Goal: Task Accomplishment & Management: Manage account settings

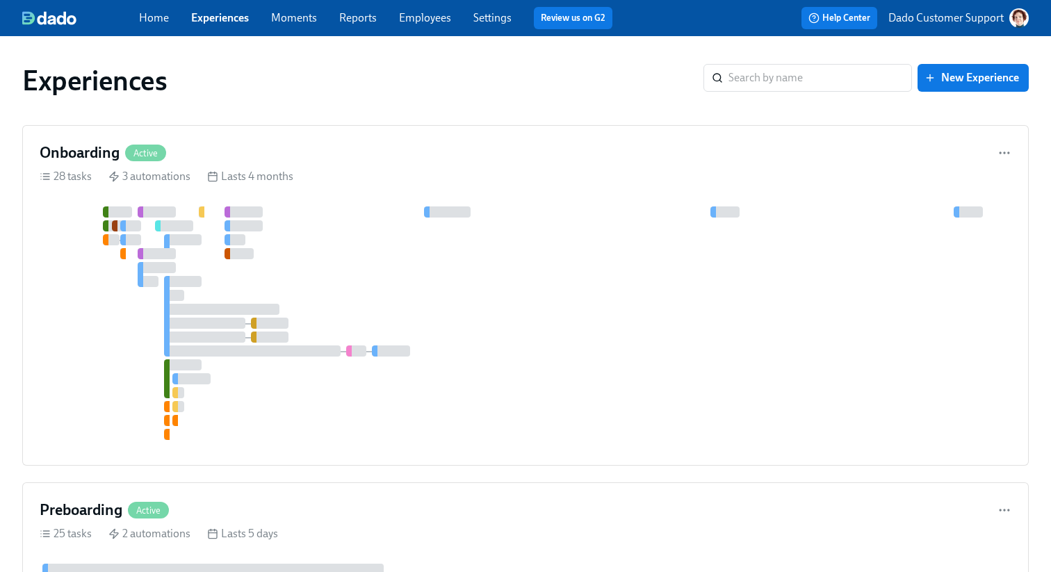
click at [432, 26] on div "Home Experiences Moments Reports Employees Settings Review us on G2" at bounding box center [381, 18] width 484 height 22
click at [426, 21] on link "Employees" at bounding box center [425, 17] width 52 height 13
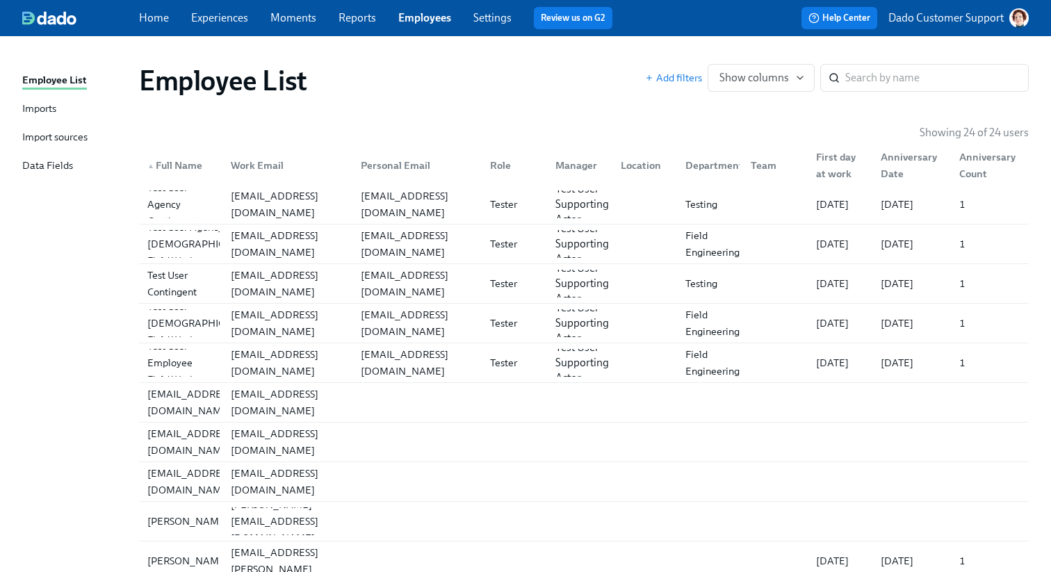
click at [45, 140] on div "Import sources" at bounding box center [54, 137] width 65 height 17
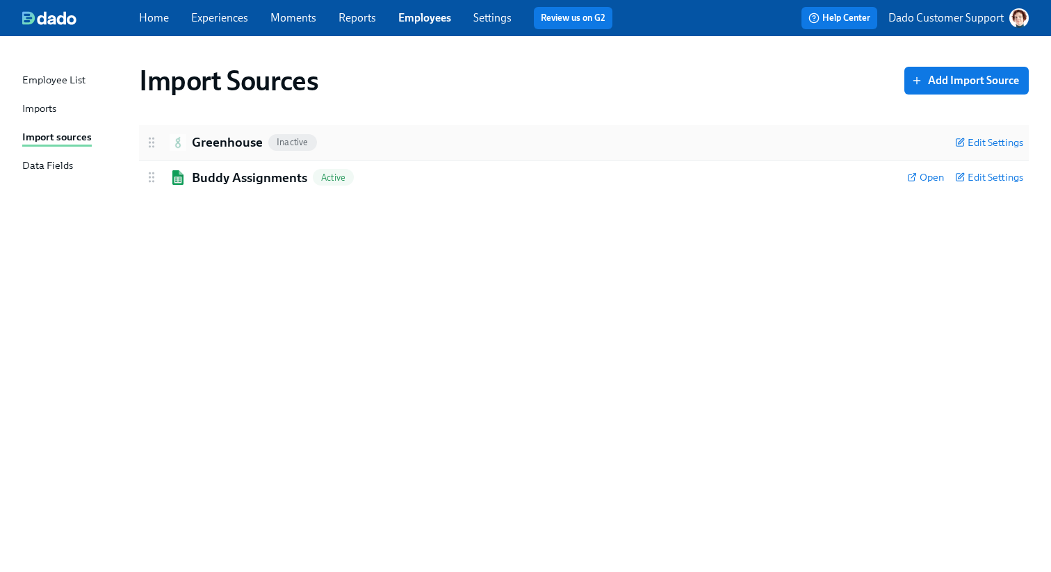
click at [203, 138] on h2 "Greenhouse" at bounding box center [227, 142] width 71 height 18
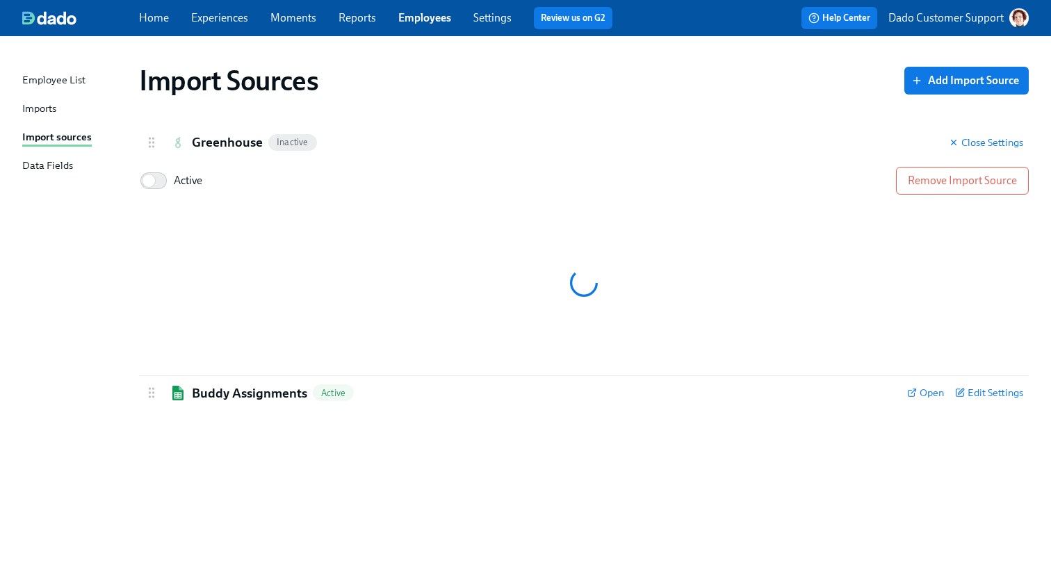
click at [51, 108] on div "Imports" at bounding box center [39, 109] width 34 height 17
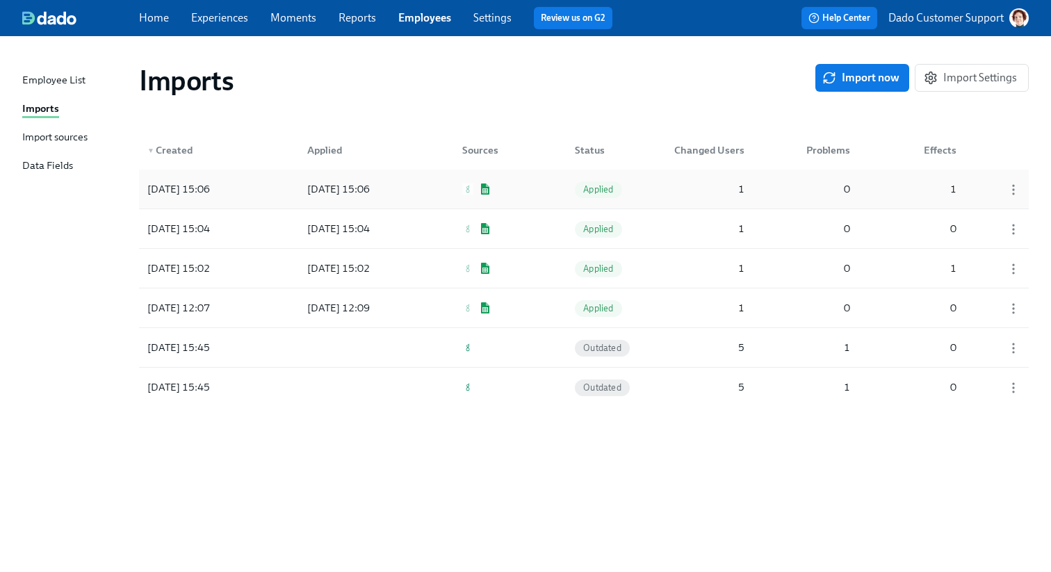
click at [208, 192] on div "2025/10/09 15:06" at bounding box center [179, 189] width 74 height 17
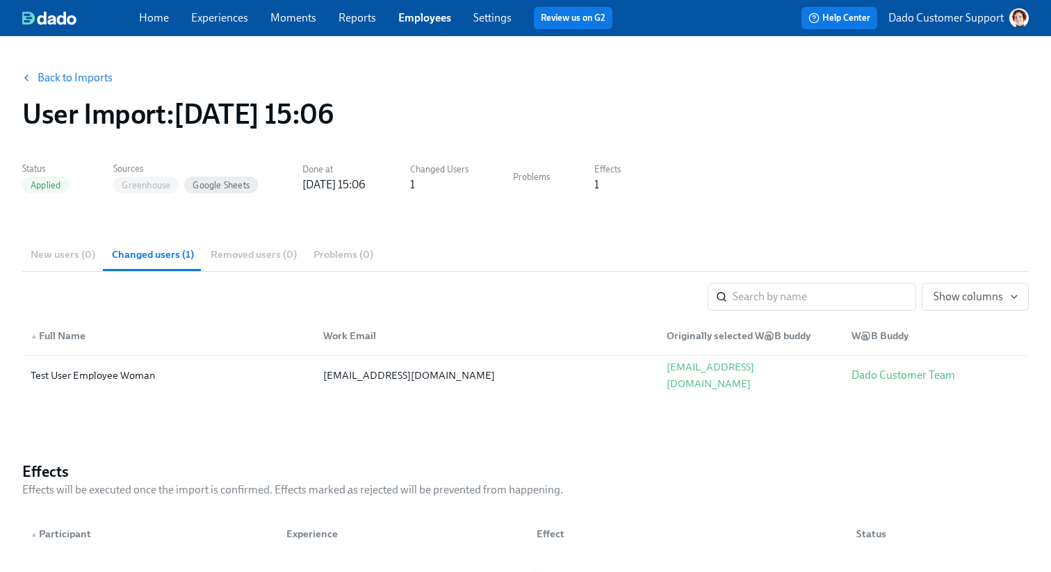
click at [84, 80] on link "Back to Imports" at bounding box center [75, 78] width 75 height 14
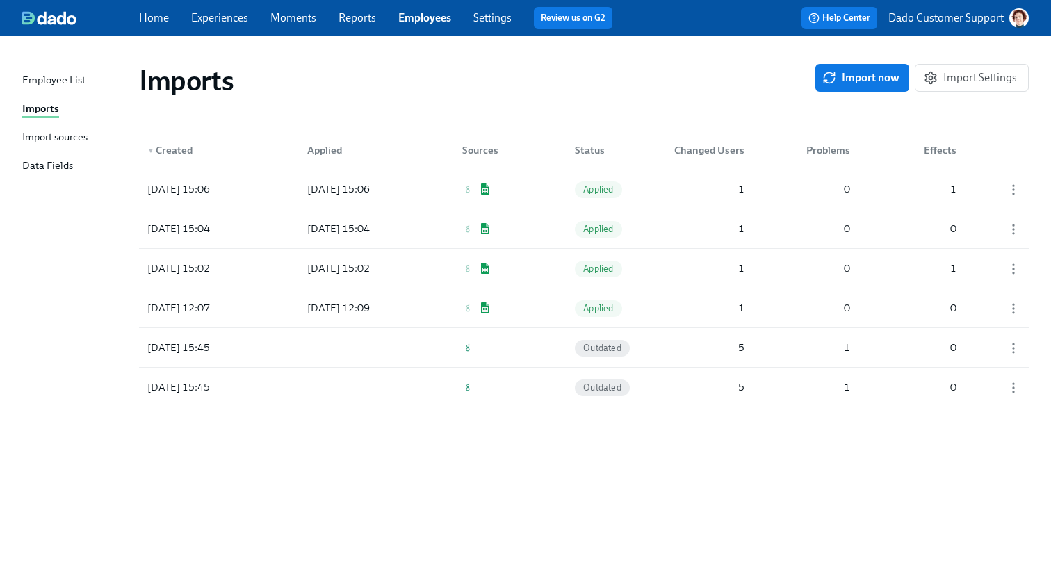
click at [63, 138] on div "Import sources" at bounding box center [54, 137] width 65 height 17
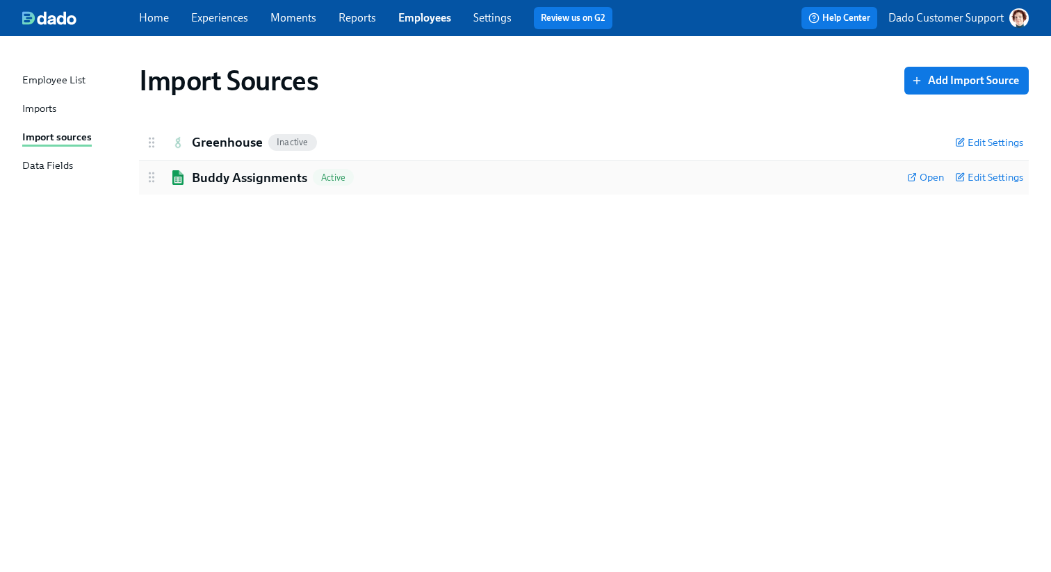
click at [209, 179] on h2 "Buddy Assignments" at bounding box center [249, 178] width 115 height 18
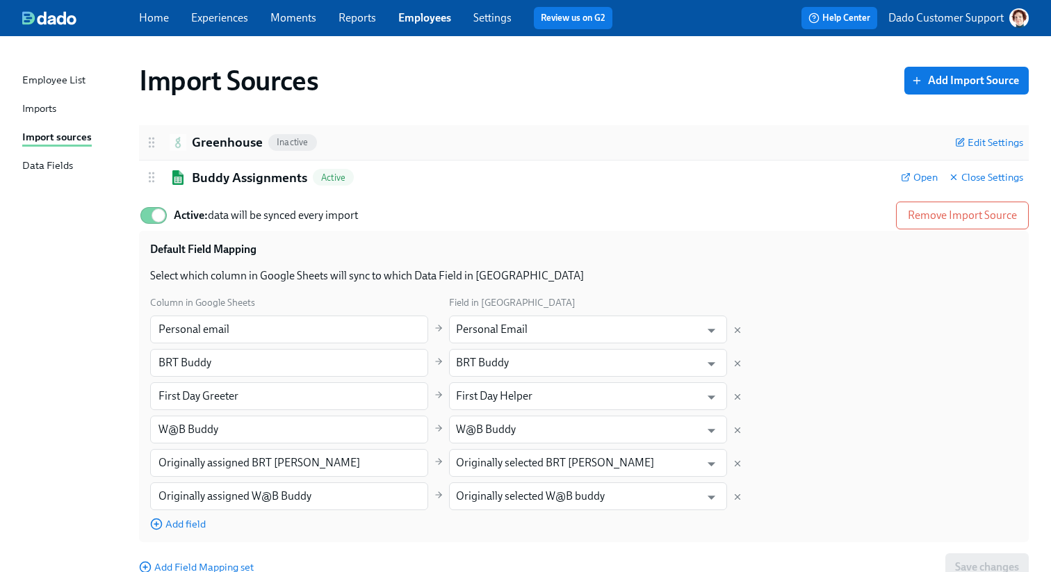
click at [206, 141] on h2 "Greenhouse" at bounding box center [227, 142] width 71 height 18
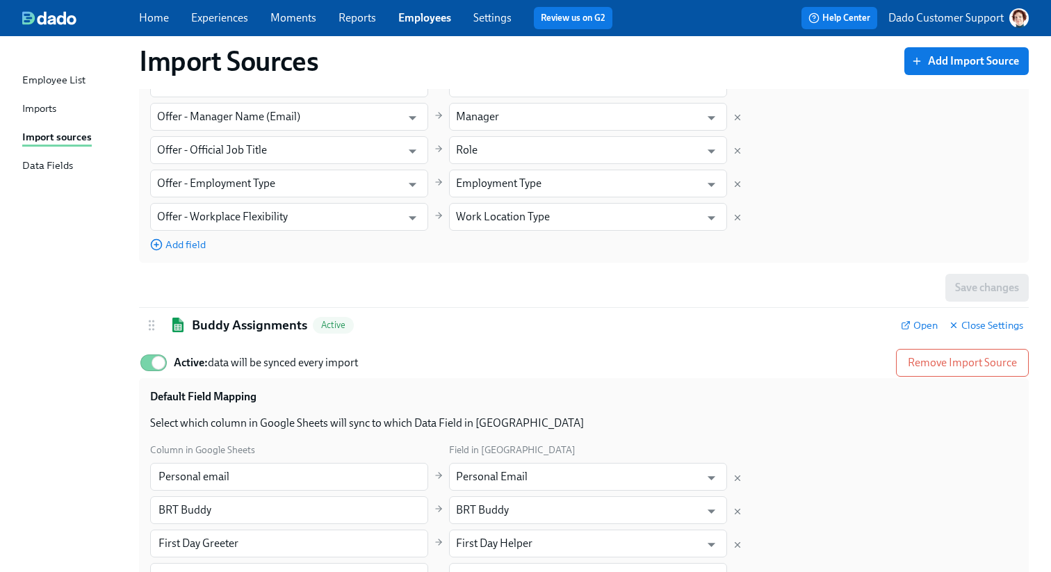
scroll to position [366, 0]
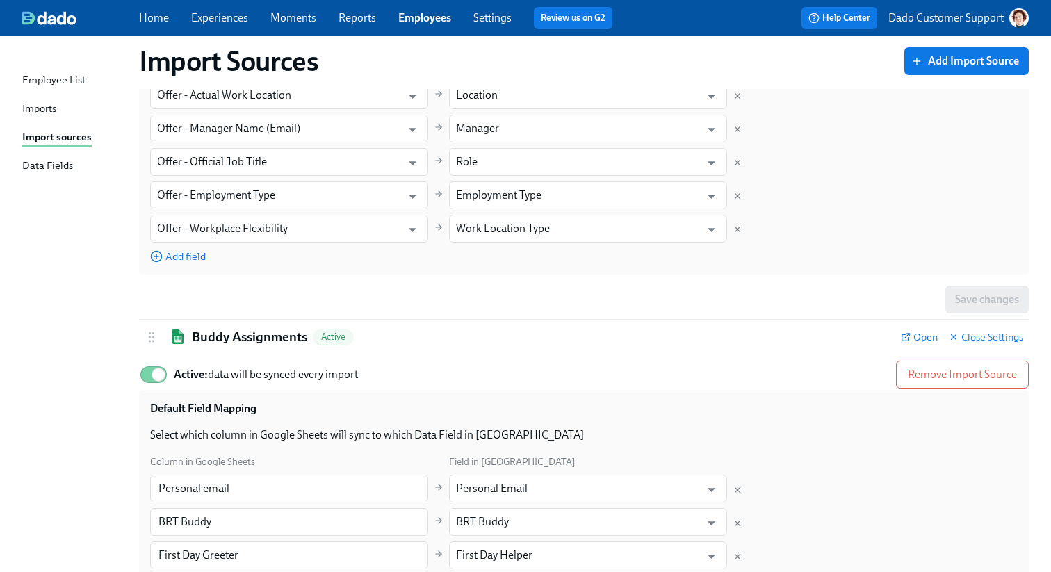
click at [192, 257] on span "Add field" at bounding box center [178, 256] width 56 height 14
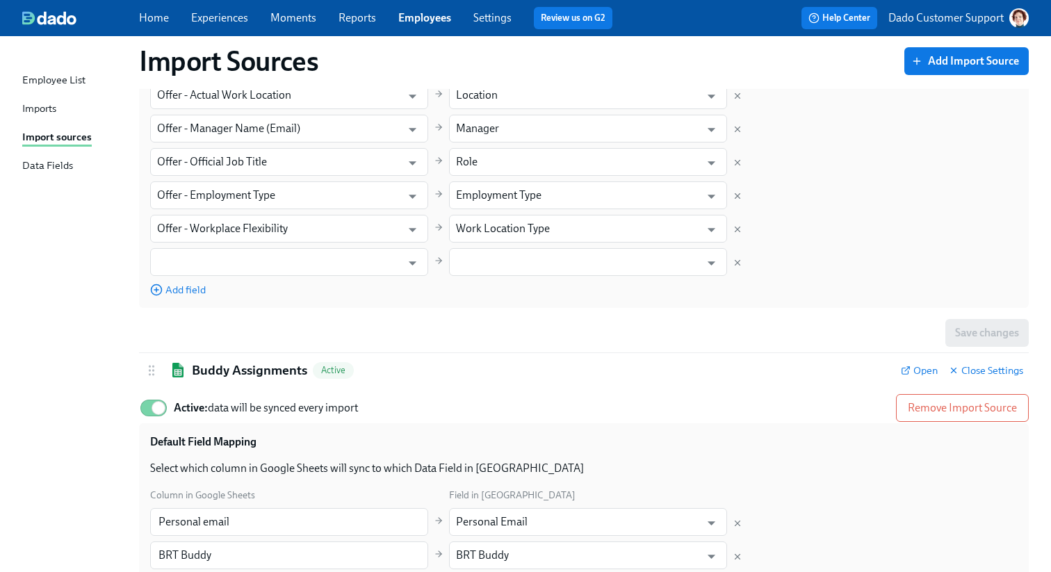
click at [191, 245] on div "Field in Greenhouse Field in Dado First Name ​ Preferred Name ​ Last Name ​ Las…" at bounding box center [583, 95] width 867 height 403
click at [182, 260] on input "text" at bounding box center [276, 262] width 238 height 28
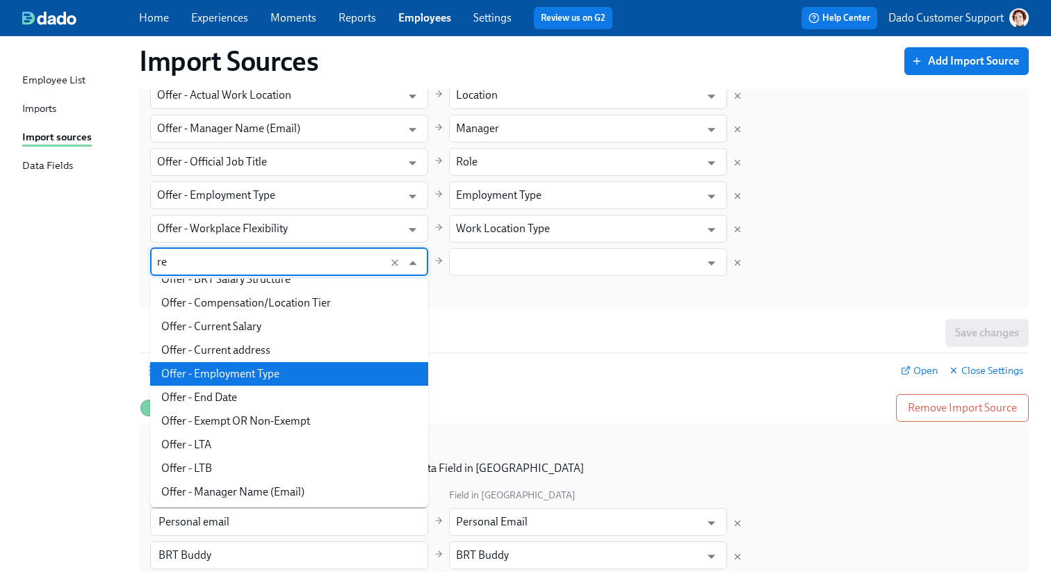
scroll to position [0, 0]
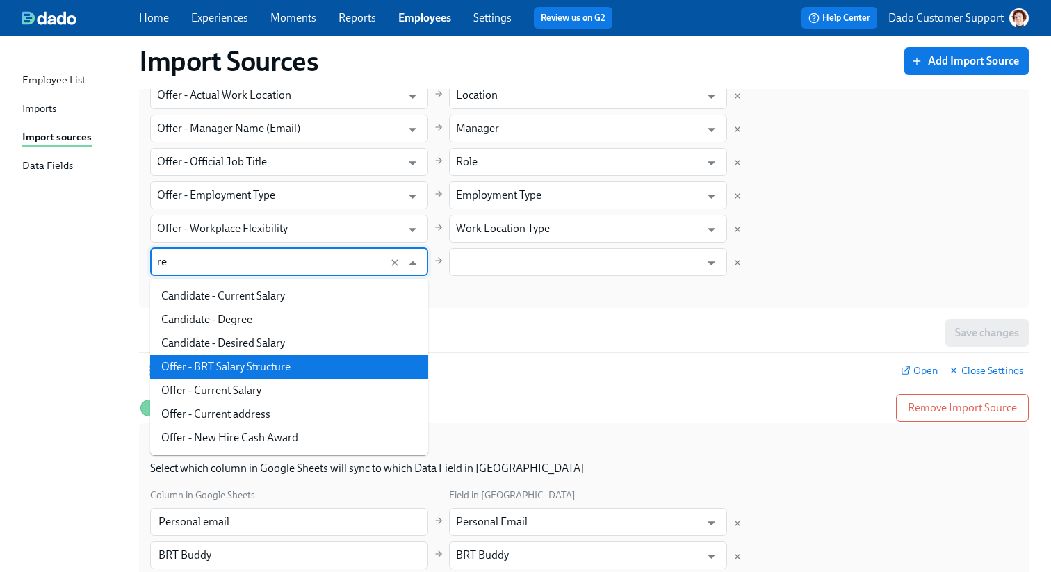
type input "r"
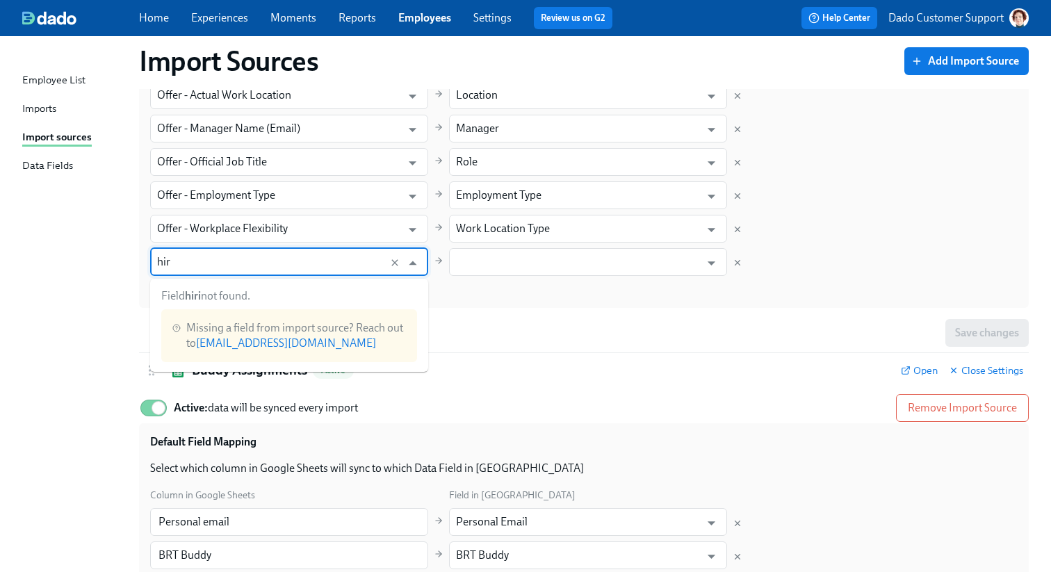
type input "hi"
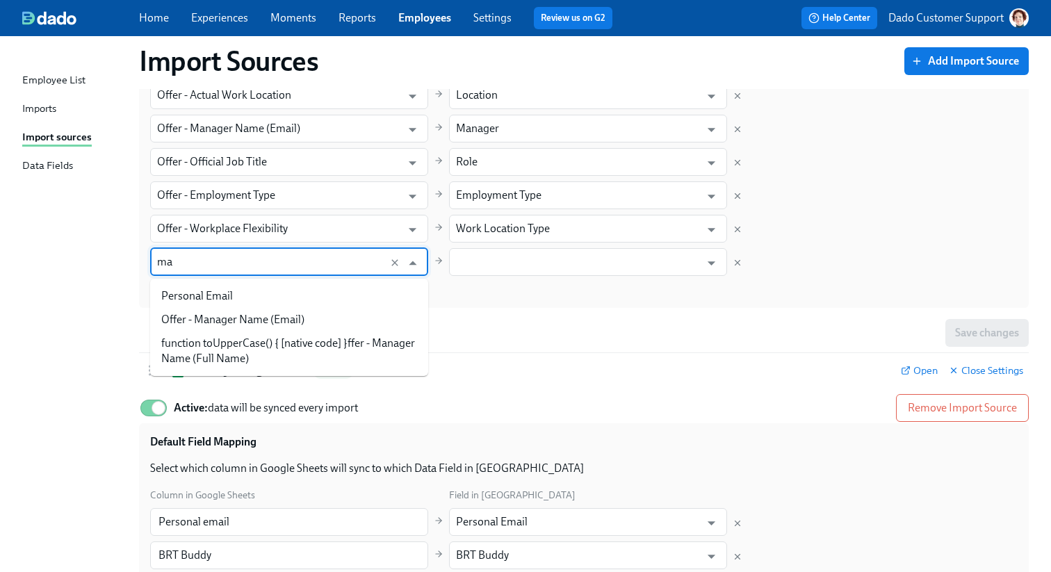
type input "m"
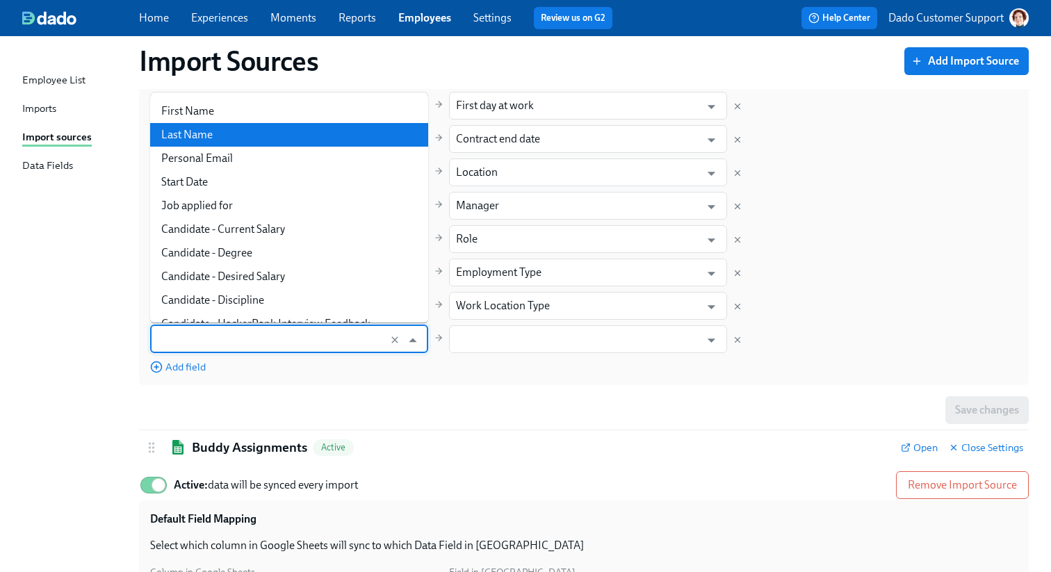
scroll to position [284, 0]
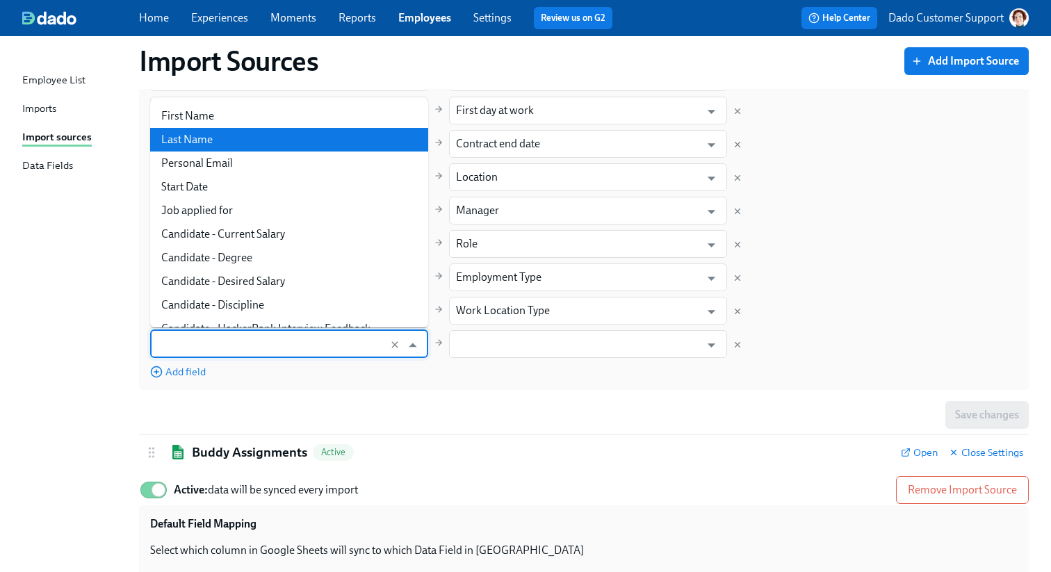
click at [108, 388] on div "Import Sources Add Import Source Greenhouse Inactive Close Settings Active Remo…" at bounding box center [525, 315] width 1006 height 1093
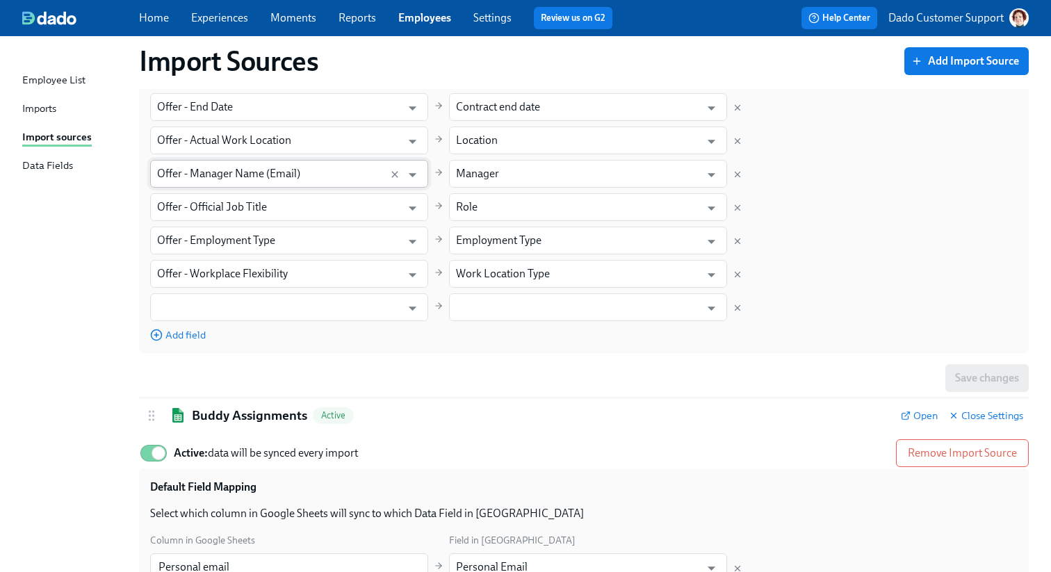
scroll to position [320, 0]
click at [274, 306] on input "text" at bounding box center [276, 309] width 238 height 28
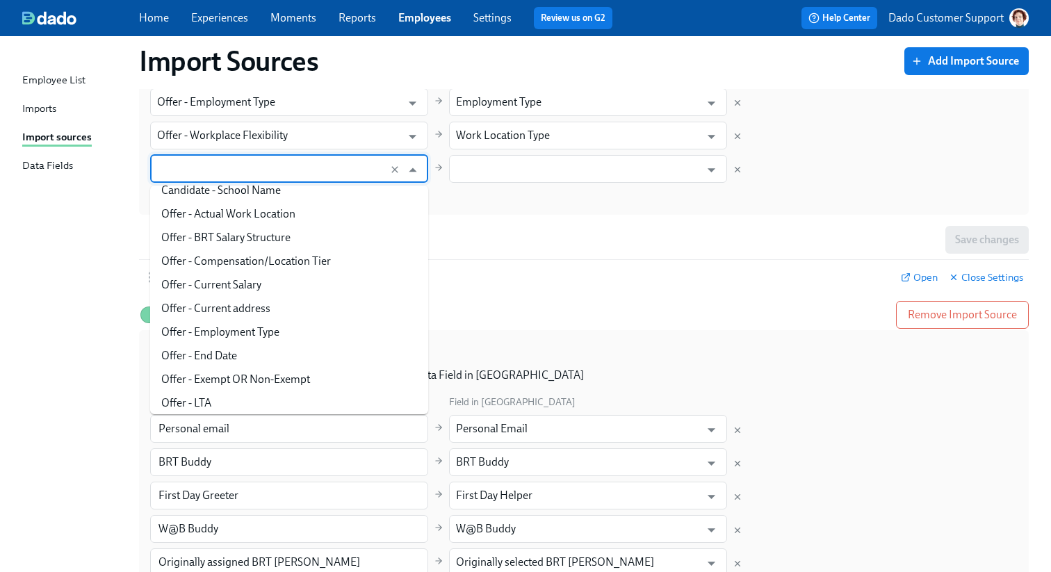
scroll to position [261, 0]
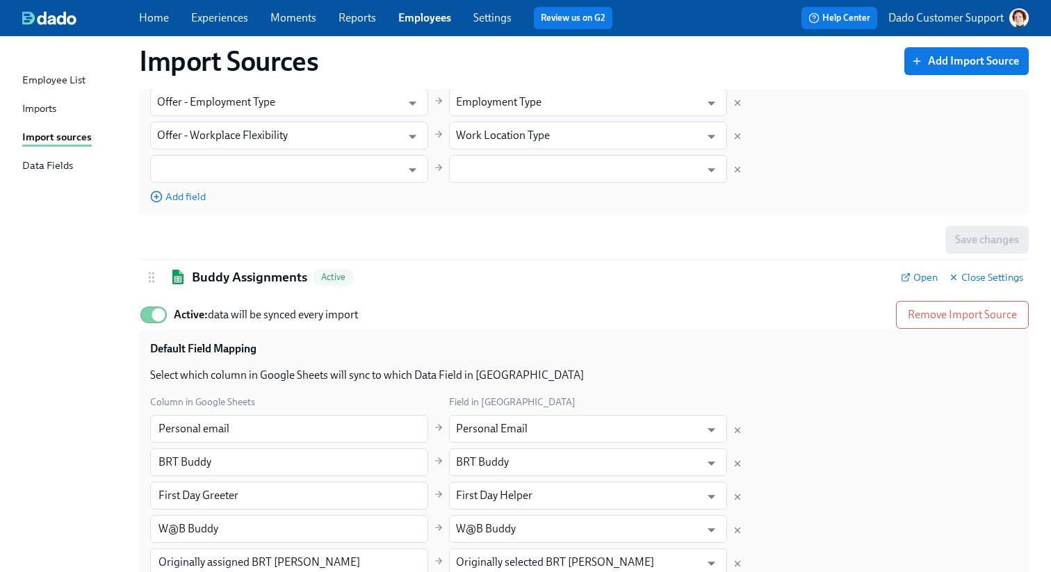
click at [42, 108] on div "Imports" at bounding box center [39, 109] width 34 height 17
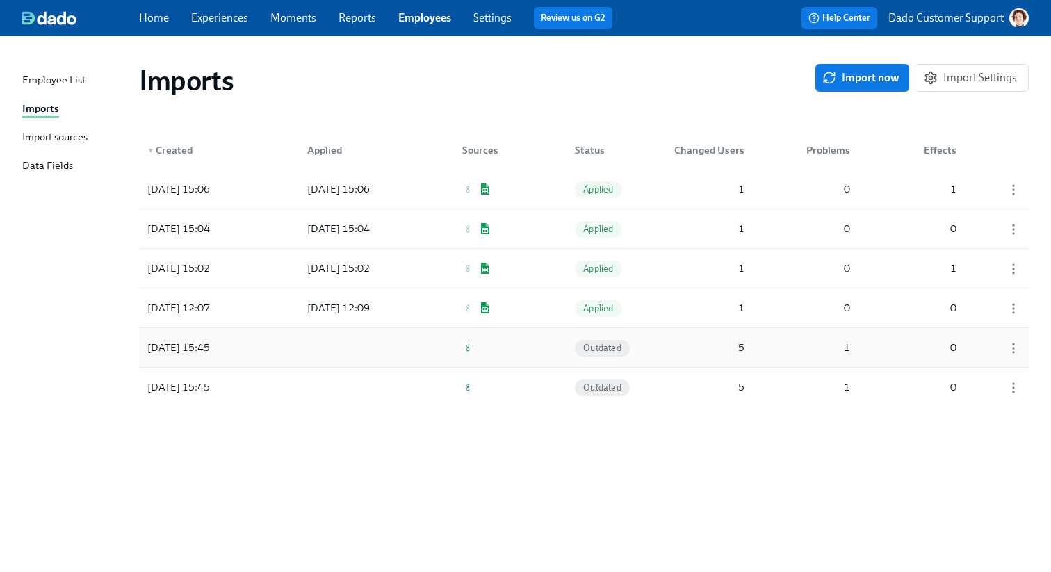
click at [197, 345] on div "2025/10/07 15:45" at bounding box center [179, 347] width 74 height 17
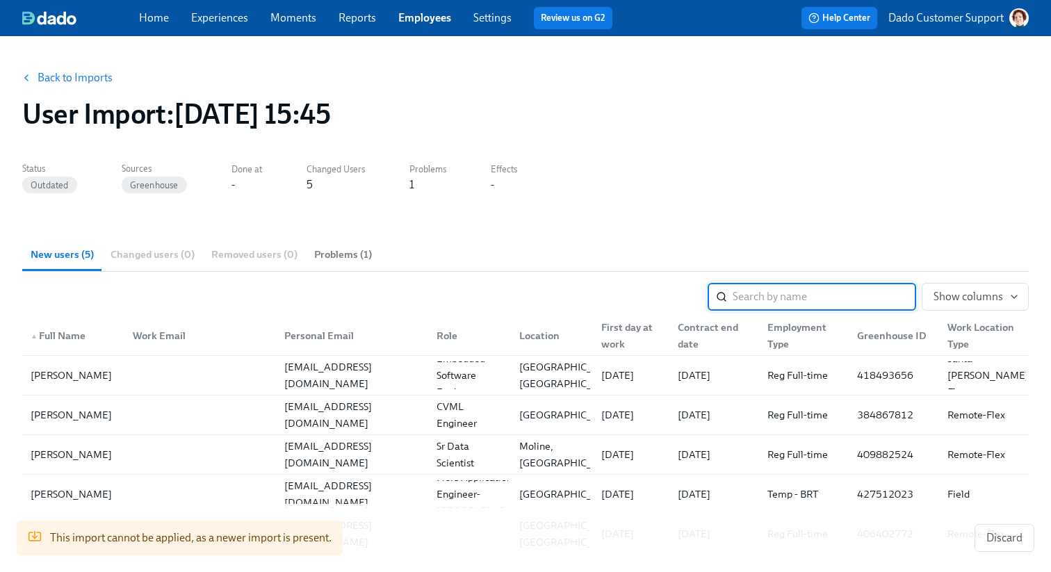
click at [49, 82] on link "Back to Imports" at bounding box center [75, 78] width 75 height 14
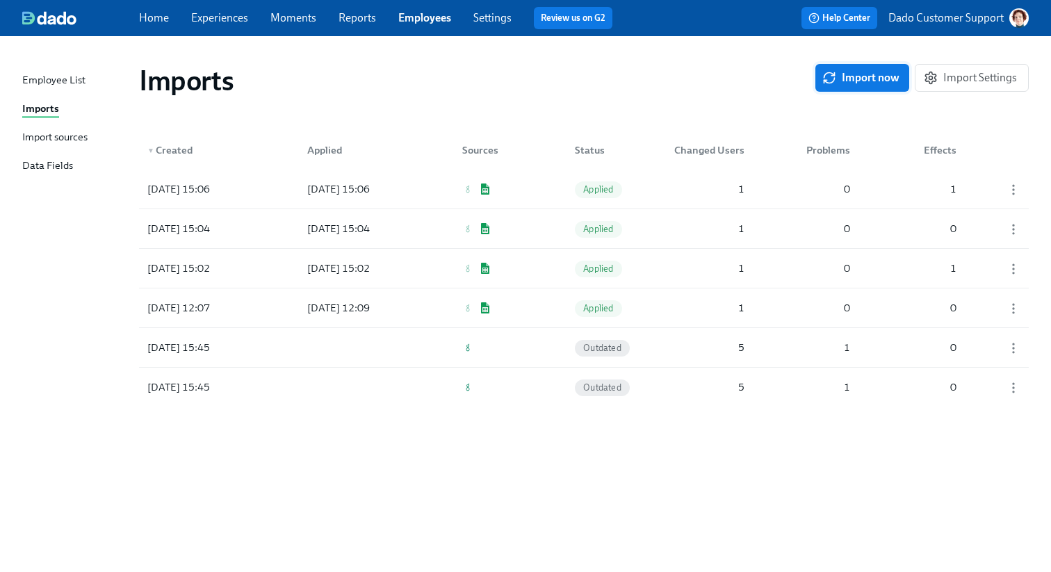
click at [834, 69] on button "Import now" at bounding box center [862, 78] width 94 height 28
click at [245, 185] on div "2025/10/13 18:08" at bounding box center [204, 189] width 125 height 28
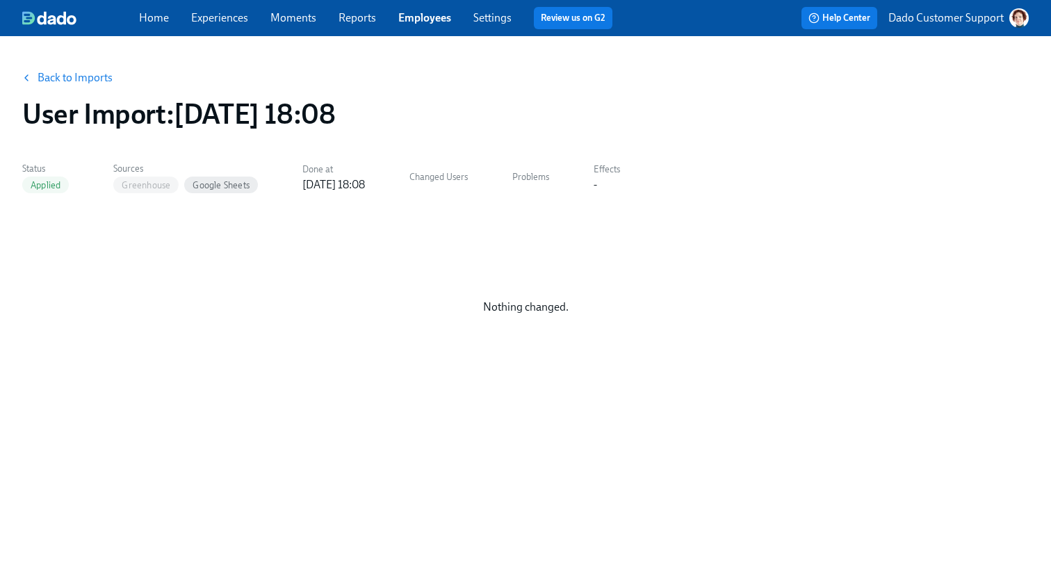
click at [64, 76] on link "Back to Imports" at bounding box center [75, 78] width 75 height 14
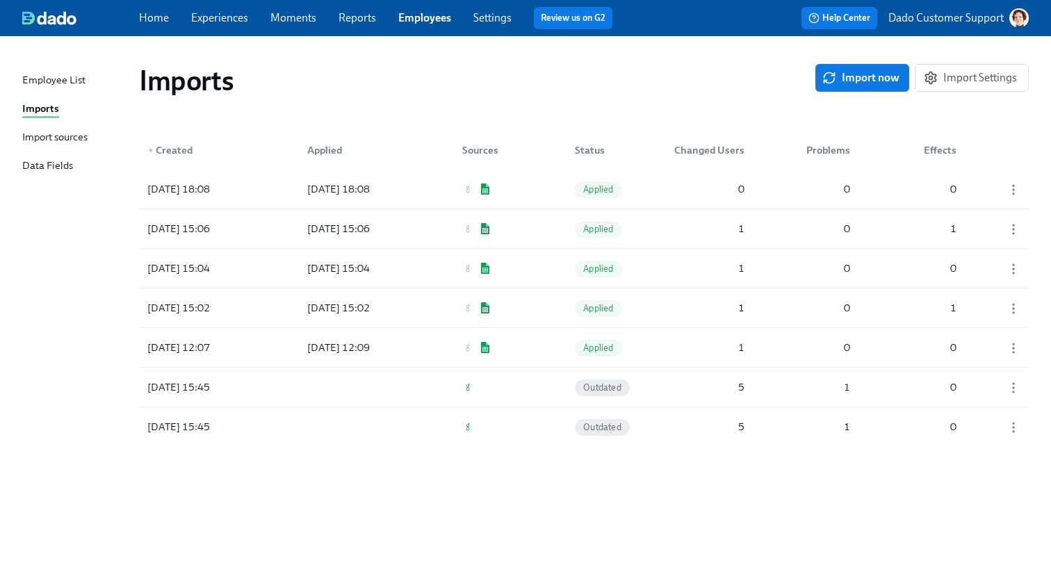
click at [54, 132] on div "Import sources" at bounding box center [54, 137] width 65 height 17
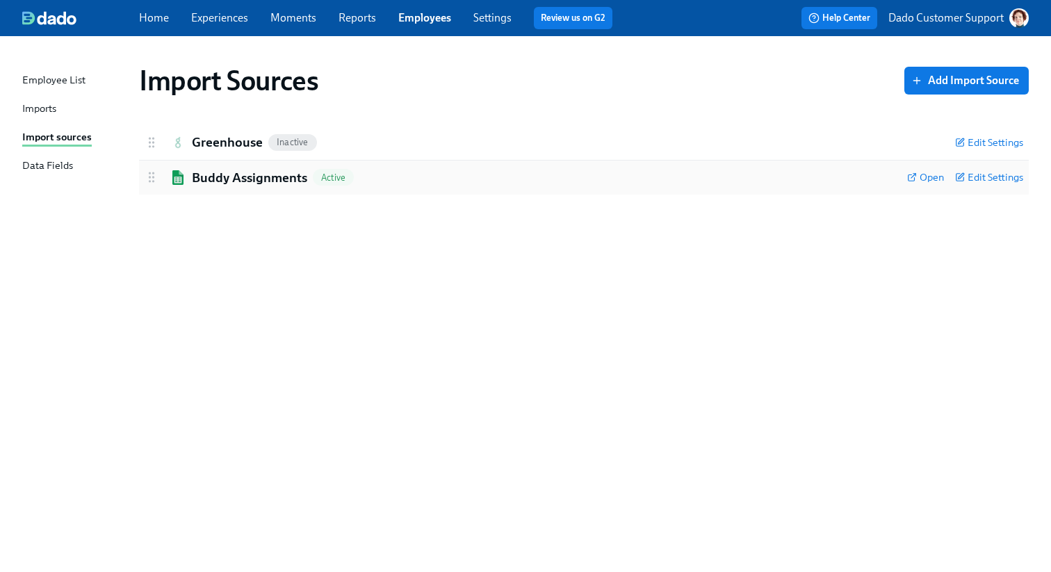
click at [186, 174] on div "Buddy Assignments Active" at bounding box center [520, 178] width 751 height 18
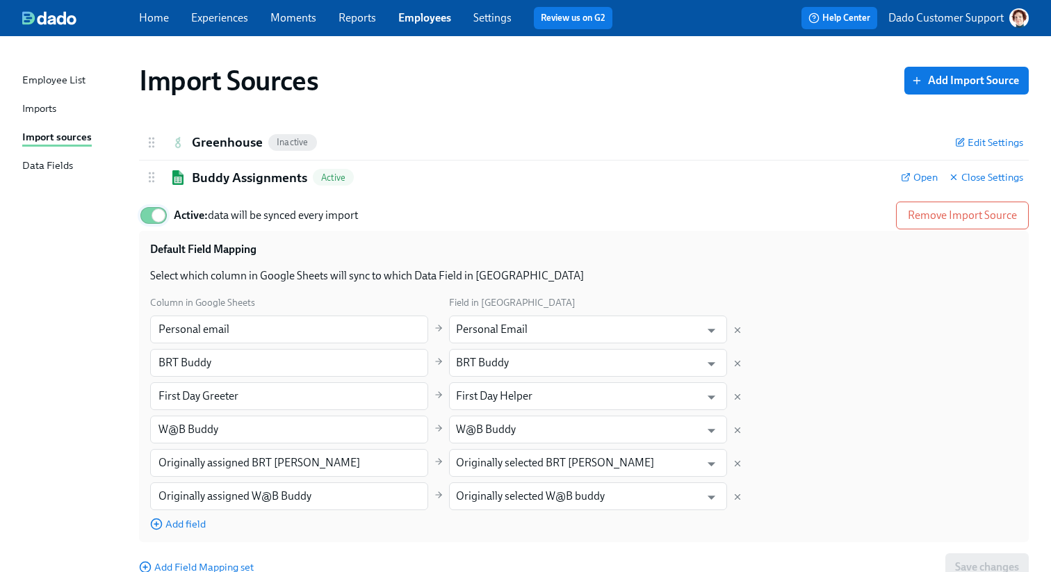
click at [154, 215] on input "Active: data will be synced every import" at bounding box center [159, 215] width 92 height 31
checkbox input "false"
click at [210, 160] on div "Buddy Assignments Inactive Open Close Settings Active Remove Import Source Defa…" at bounding box center [583, 373] width 889 height 427
click at [210, 140] on h2 "Greenhouse" at bounding box center [227, 142] width 71 height 18
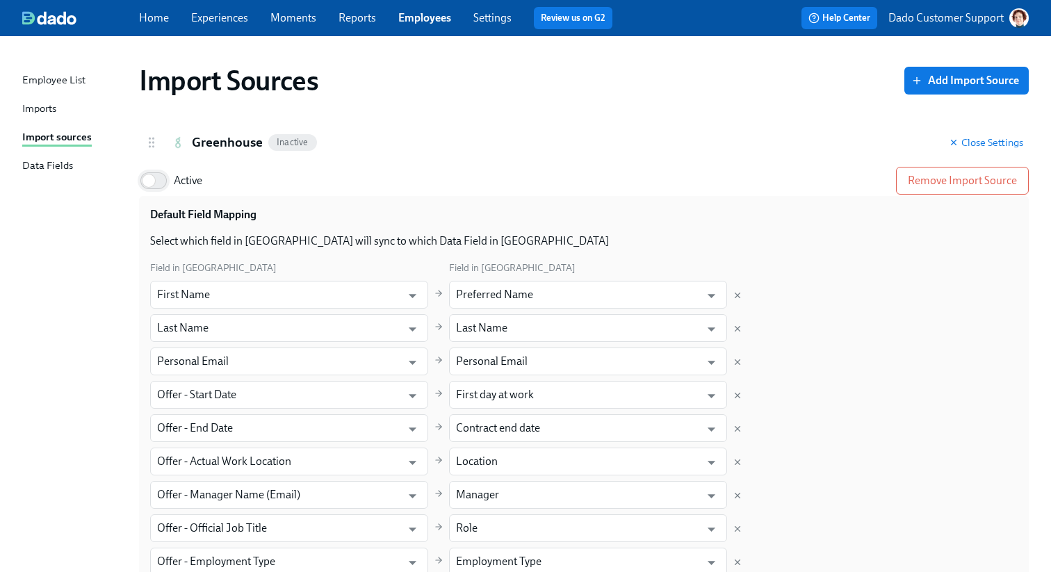
click at [157, 178] on input "Active" at bounding box center [149, 180] width 92 height 31
checkbox input "true"
click at [30, 104] on div "Imports" at bounding box center [39, 109] width 34 height 17
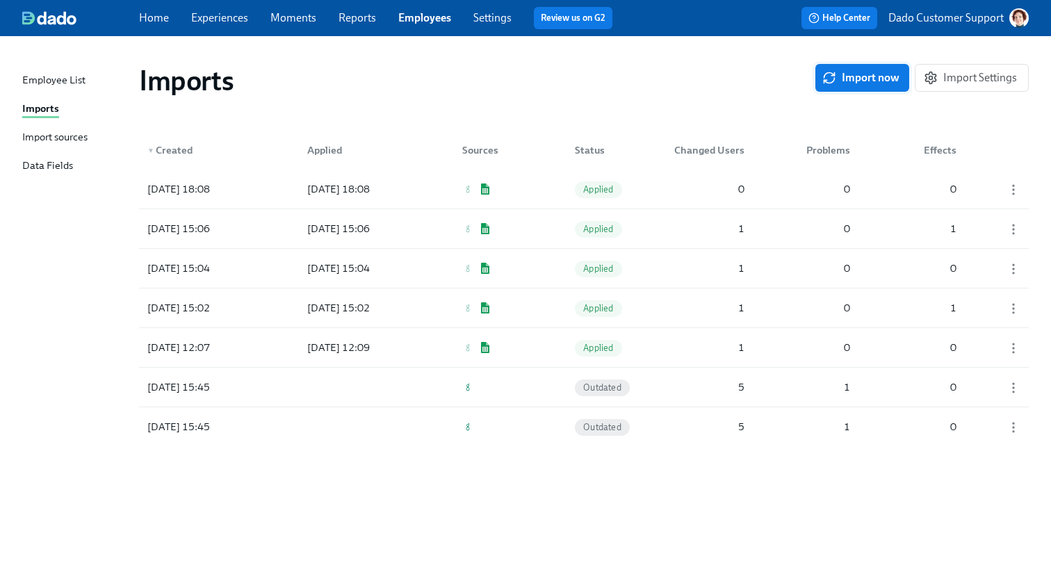
click at [865, 81] on span "Import now" at bounding box center [862, 78] width 74 height 14
click at [361, 194] on div at bounding box center [358, 189] width 125 height 28
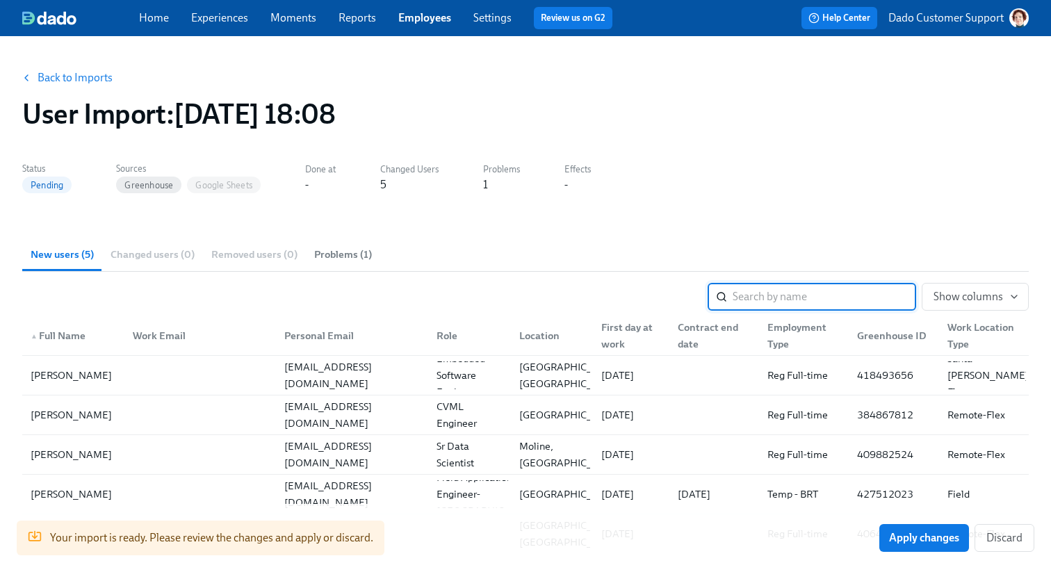
click at [329, 252] on span "Problems (1)" at bounding box center [343, 255] width 58 height 16
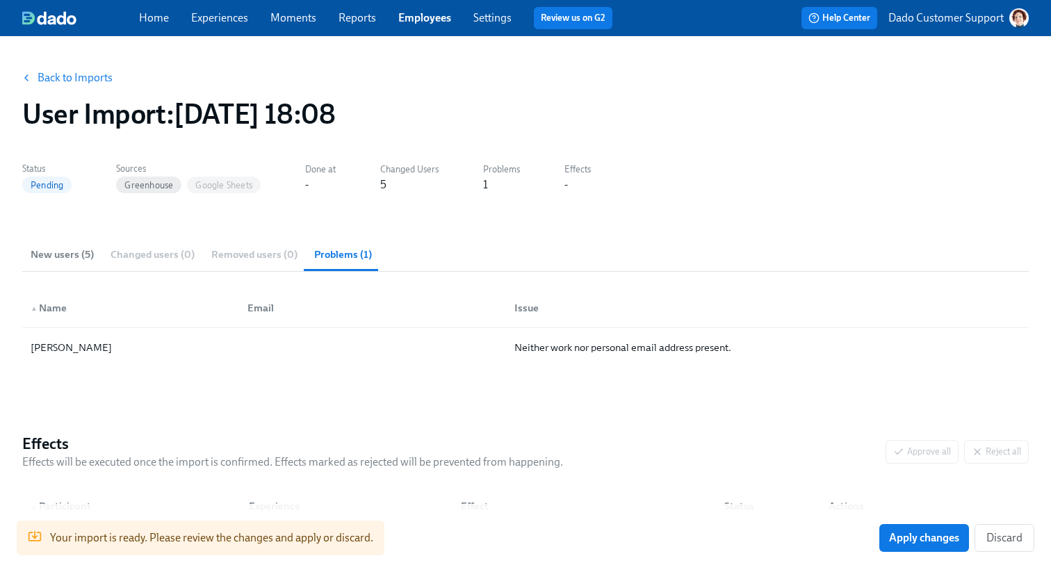
click at [54, 255] on span "New users (5)" at bounding box center [62, 255] width 63 height 16
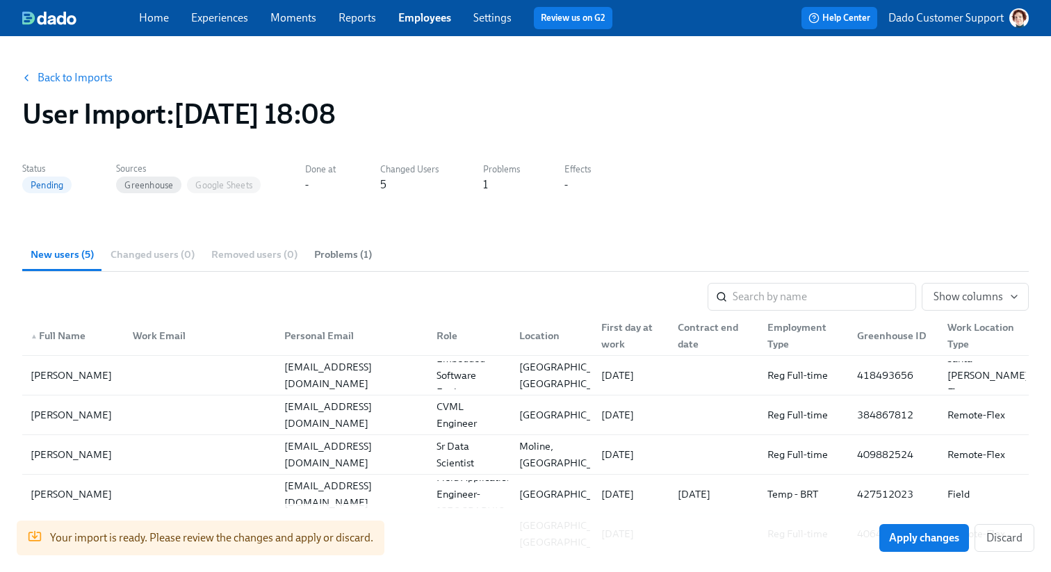
click at [59, 77] on link "Back to Imports" at bounding box center [75, 78] width 75 height 14
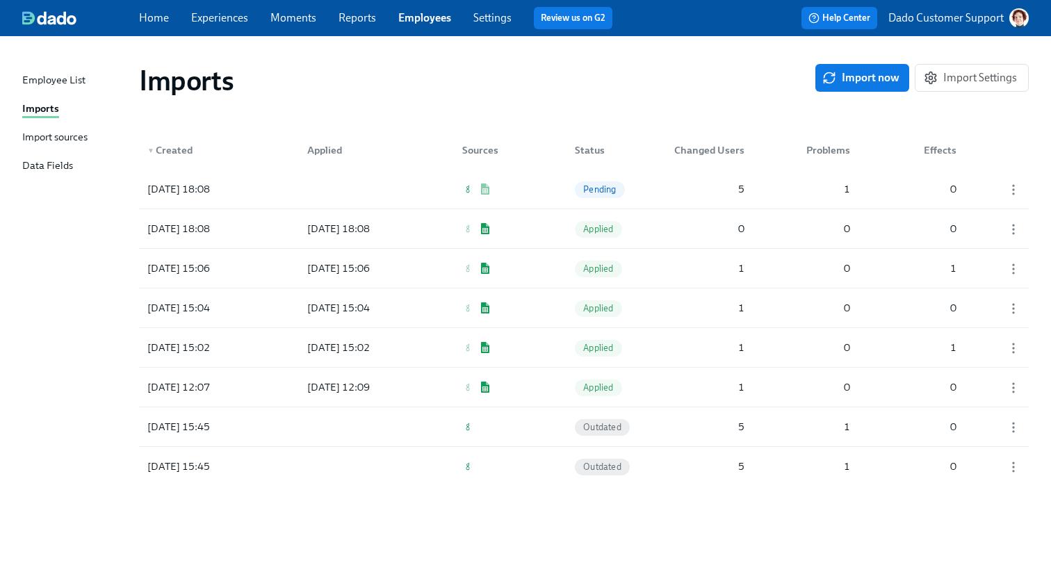
click at [51, 141] on div "Import sources" at bounding box center [54, 137] width 65 height 17
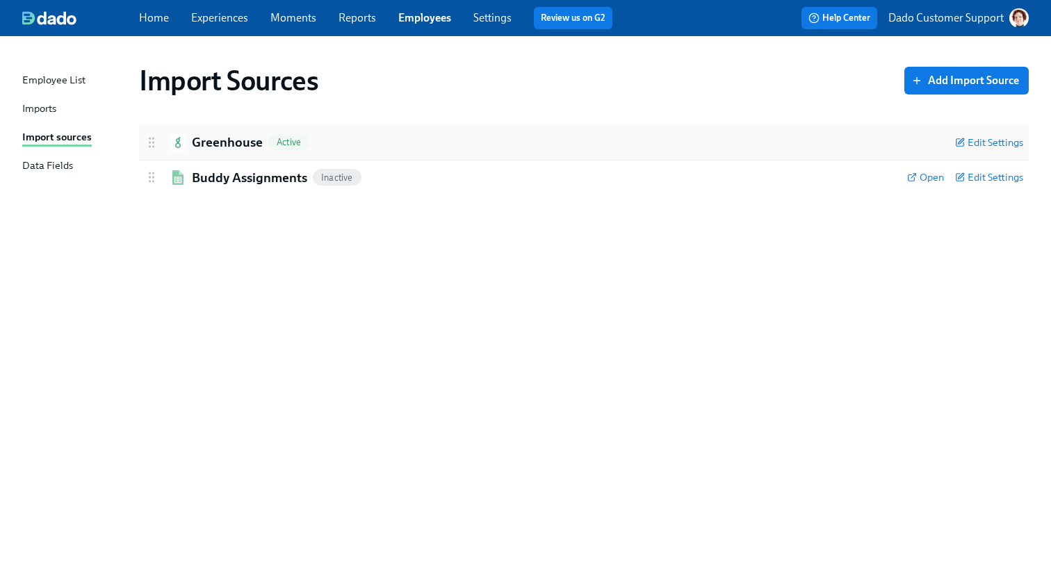
click at [208, 136] on h2 "Greenhouse" at bounding box center [227, 142] width 71 height 18
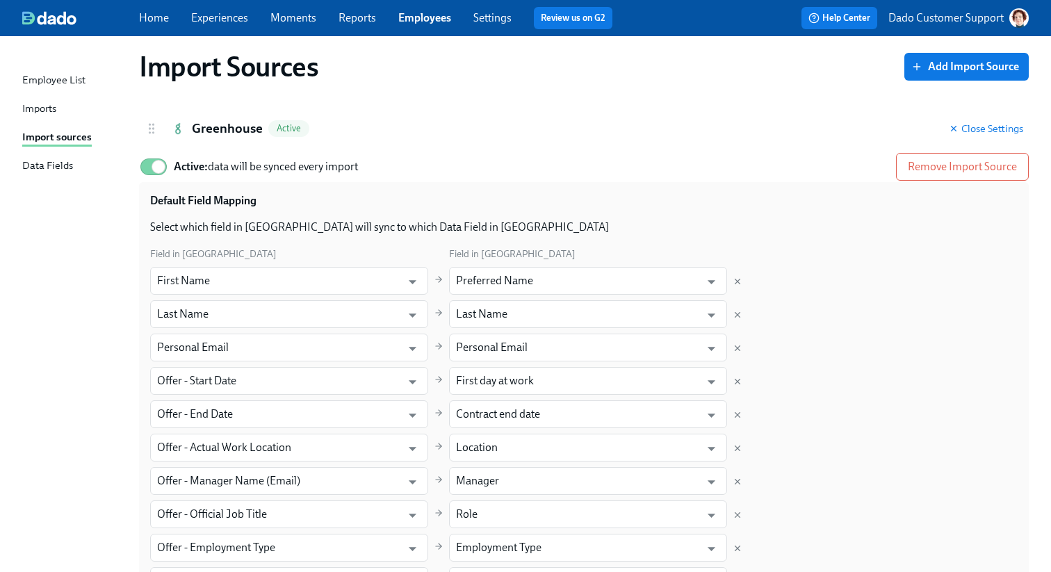
scroll to position [182, 0]
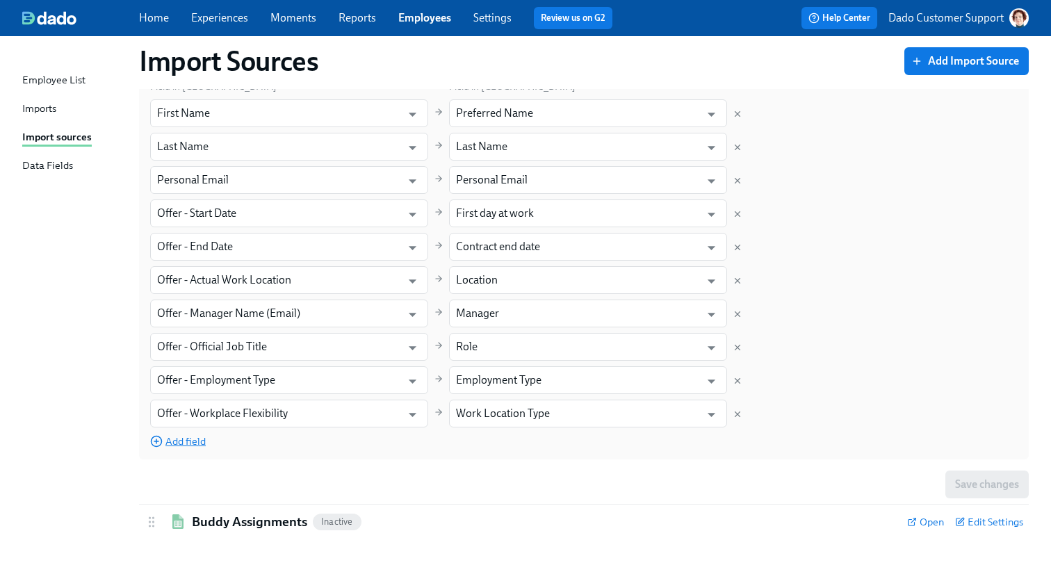
click at [177, 445] on span "Add field" at bounding box center [178, 441] width 56 height 14
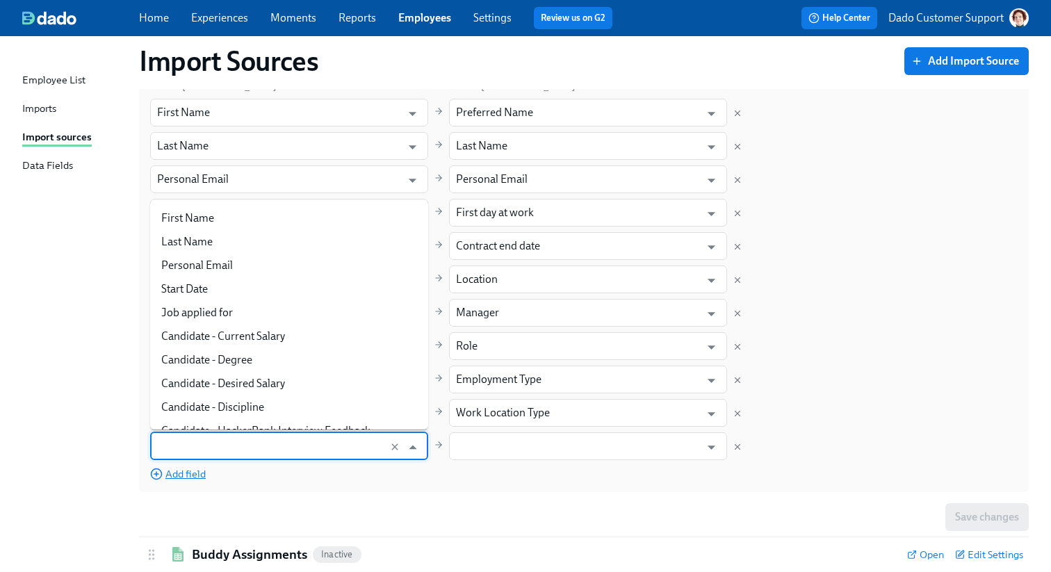
click at [177, 445] on input "text" at bounding box center [276, 446] width 238 height 28
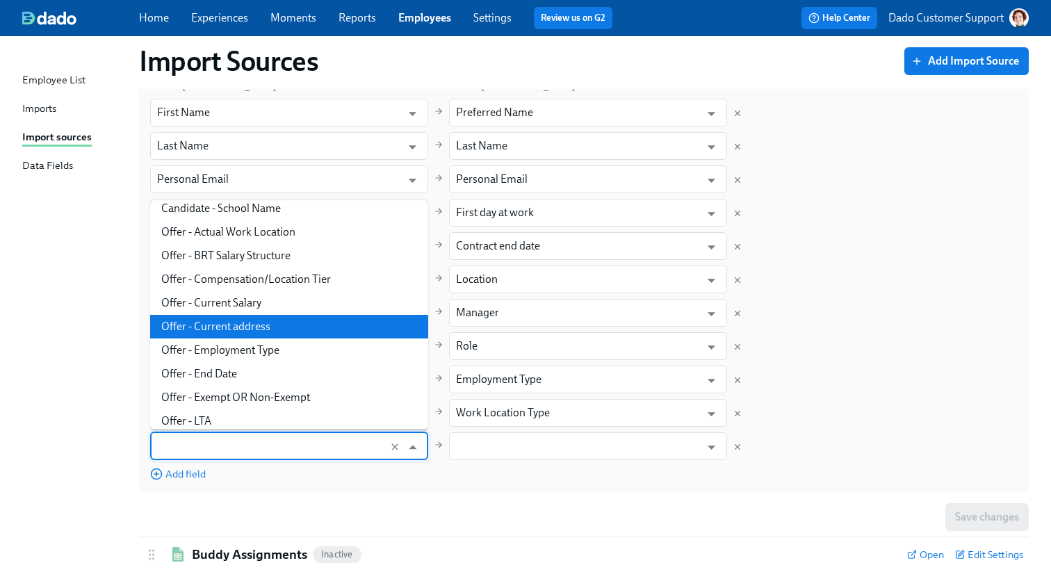
scroll to position [247, 0]
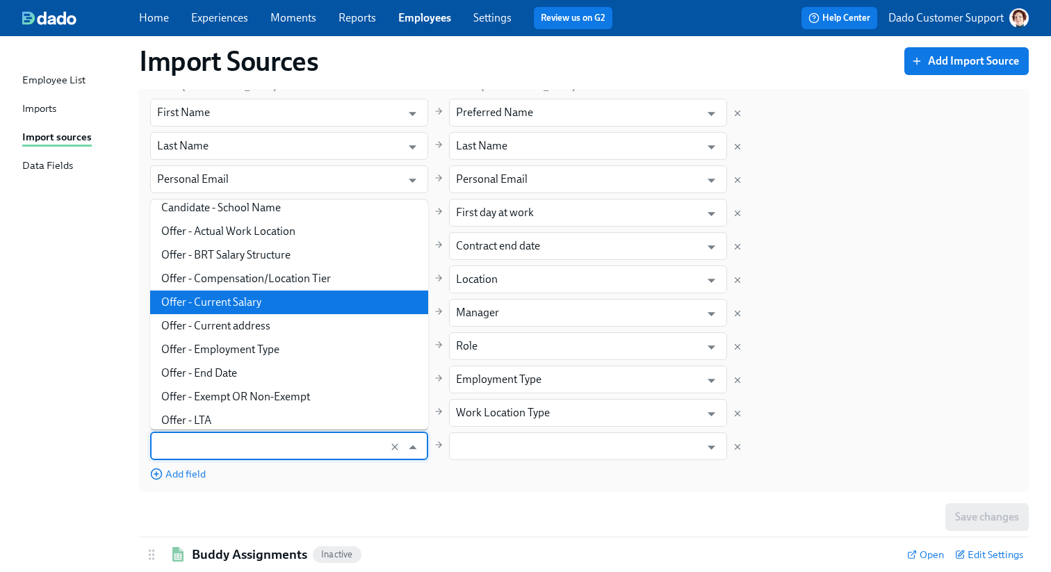
click at [246, 304] on li "Offer - Current Salary" at bounding box center [289, 302] width 278 height 24
type input "Offer - Current Salary"
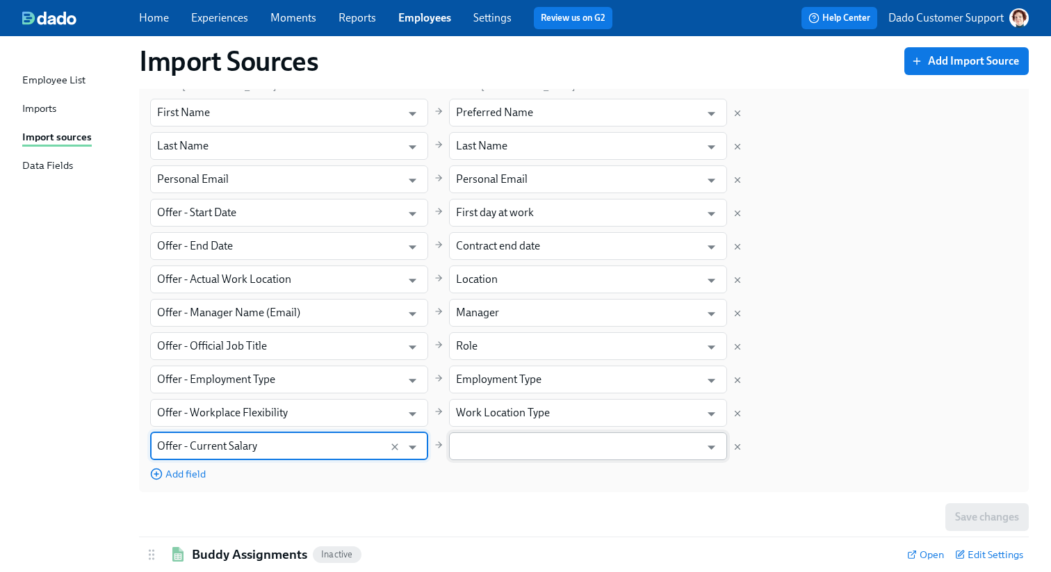
click at [518, 443] on input "text" at bounding box center [578, 446] width 244 height 28
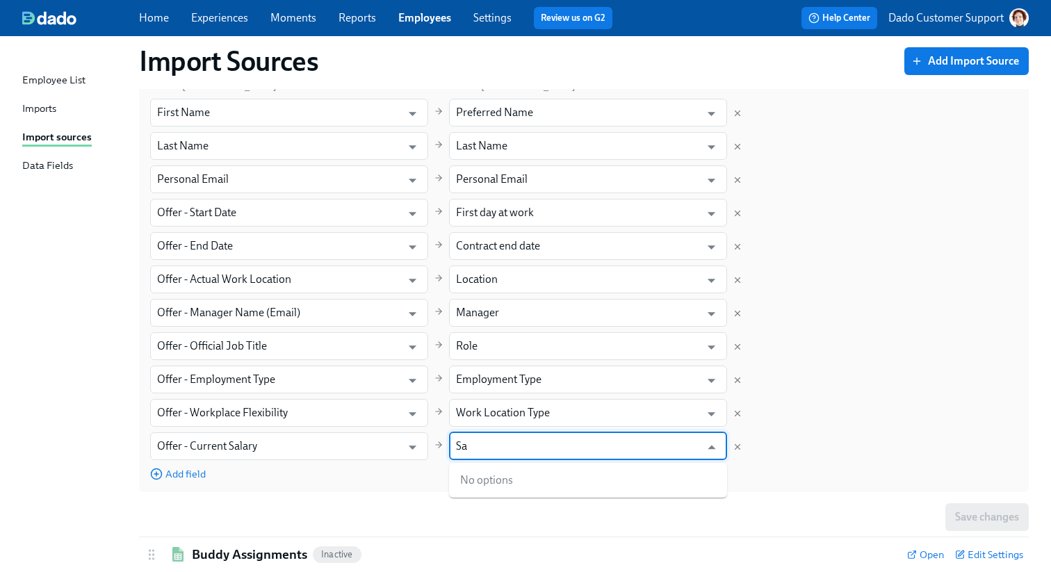
type input "S"
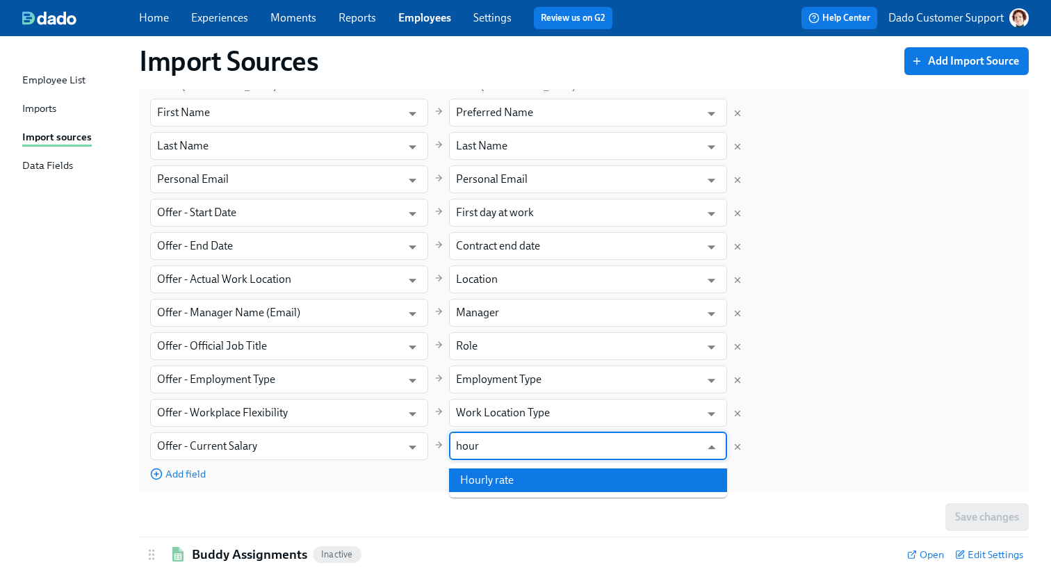
click at [526, 472] on li "Hourly rate" at bounding box center [588, 480] width 278 height 24
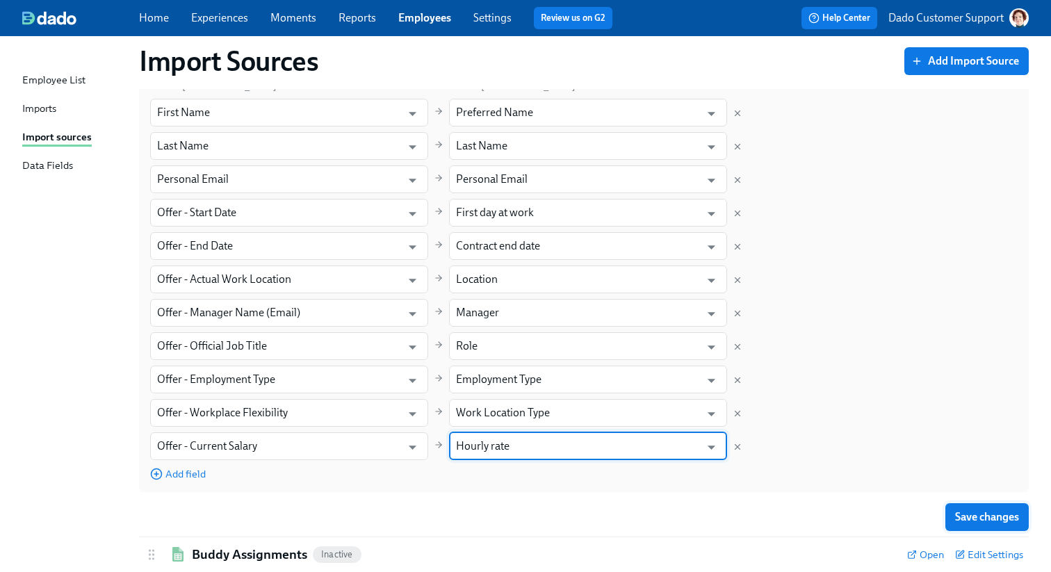
type input "Hourly rate"
click at [996, 513] on span "Save changes" at bounding box center [987, 517] width 64 height 14
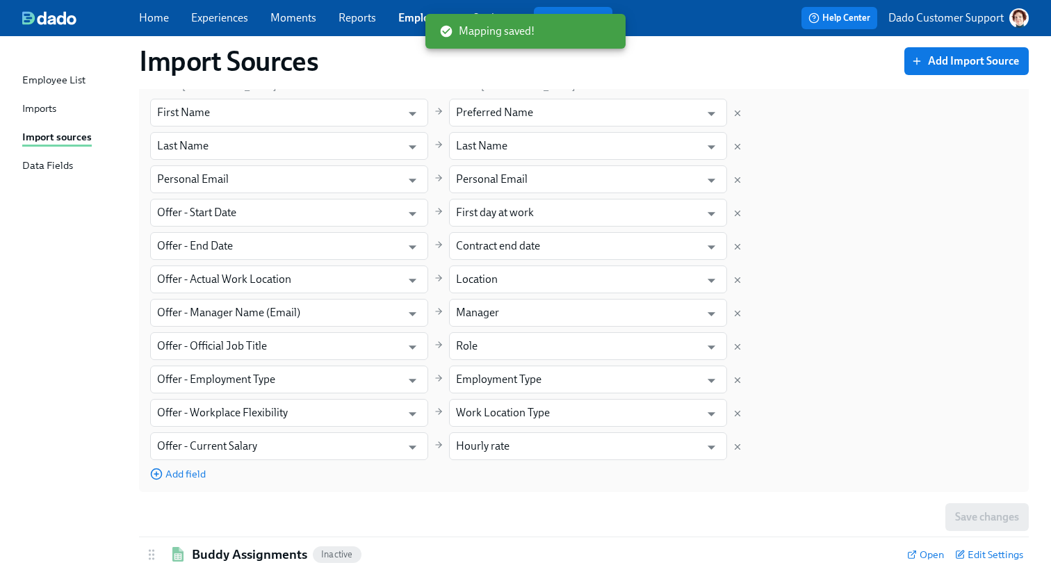
click at [29, 107] on div "Imports" at bounding box center [39, 109] width 34 height 17
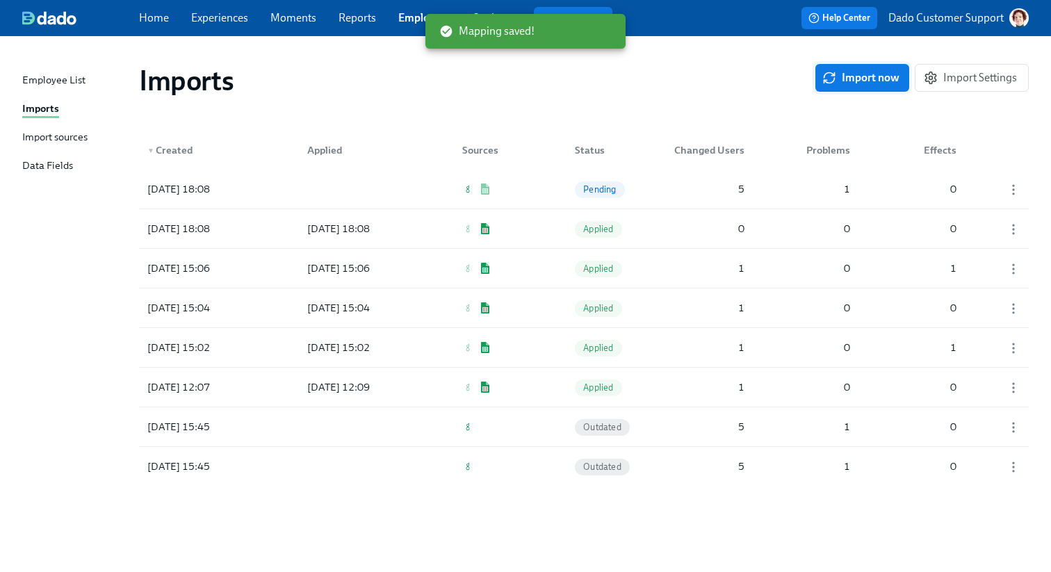
click at [828, 76] on icon "button" at bounding box center [829, 78] width 14 height 14
click at [260, 225] on div "2025/10/13 18:08" at bounding box center [204, 229] width 125 height 28
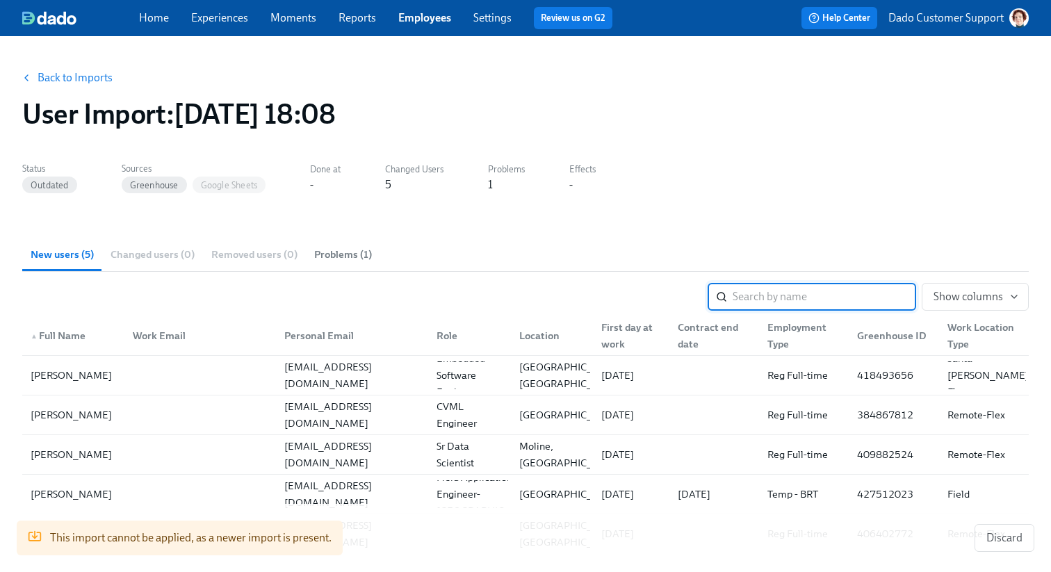
click at [63, 81] on link "Back to Imports" at bounding box center [75, 78] width 75 height 14
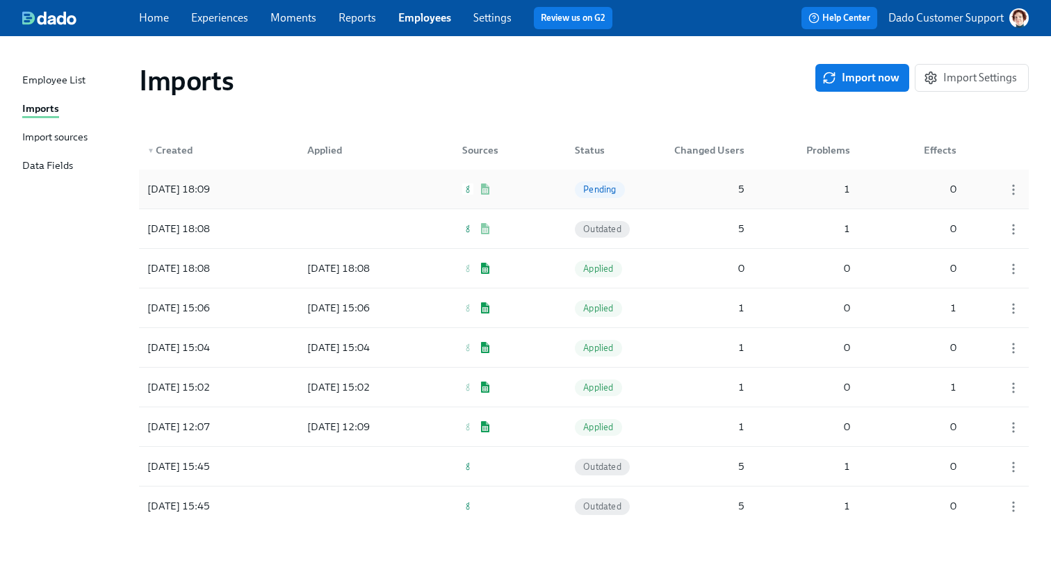
click at [762, 195] on div "2025/10/13 18:09 Pending 5 1 0" at bounding box center [583, 189] width 889 height 39
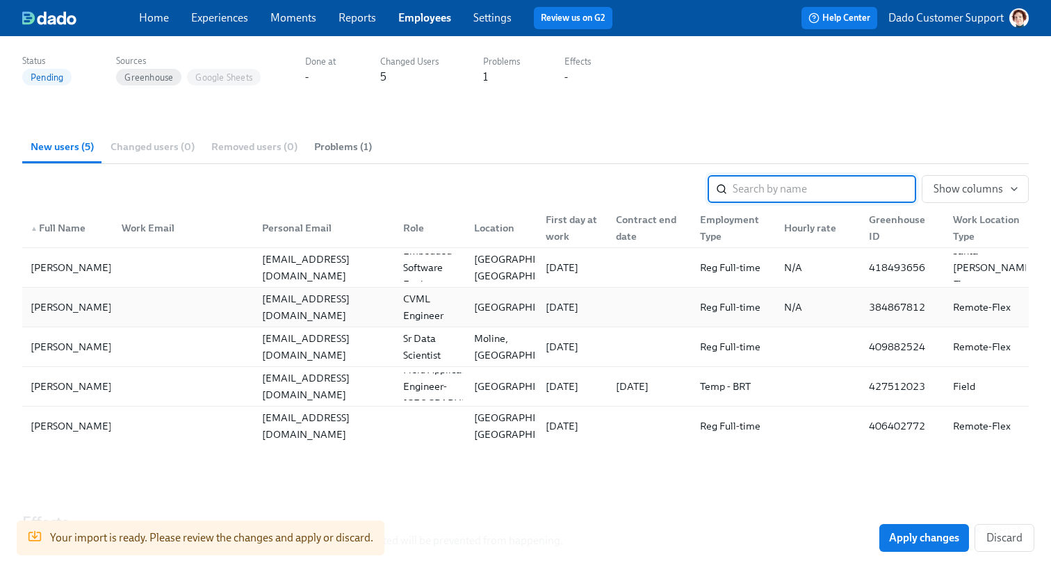
scroll to position [106, 0]
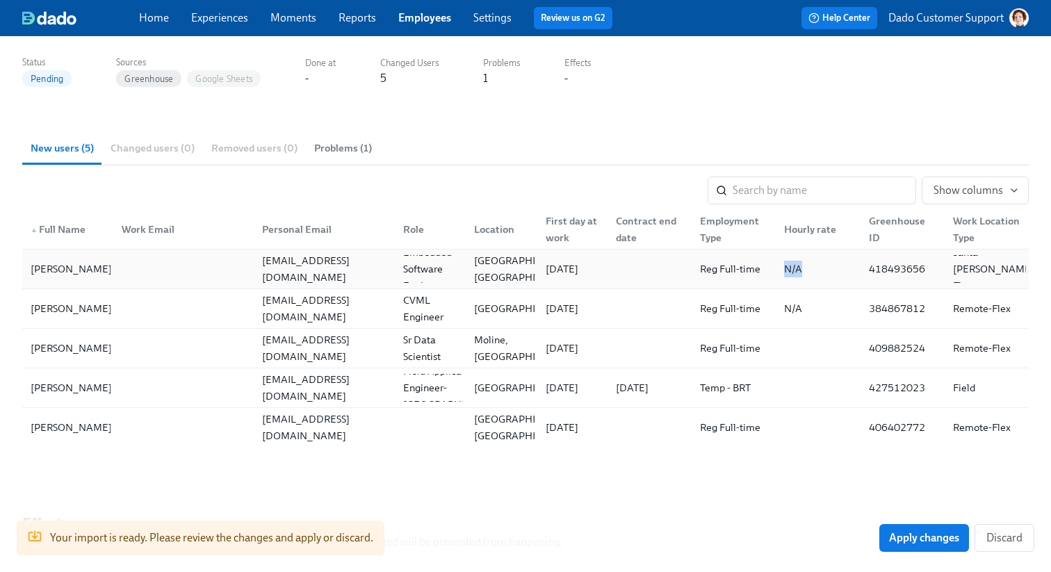
drag, startPoint x: 784, startPoint y: 269, endPoint x: 820, endPoint y: 269, distance: 35.4
click at [820, 269] on div "N/A" at bounding box center [815, 269] width 84 height 28
click at [807, 115] on div "Back to Imports User Import : 2025/10/13 18:09 Status Pending Sources Greenhous…" at bounding box center [525, 320] width 1006 height 748
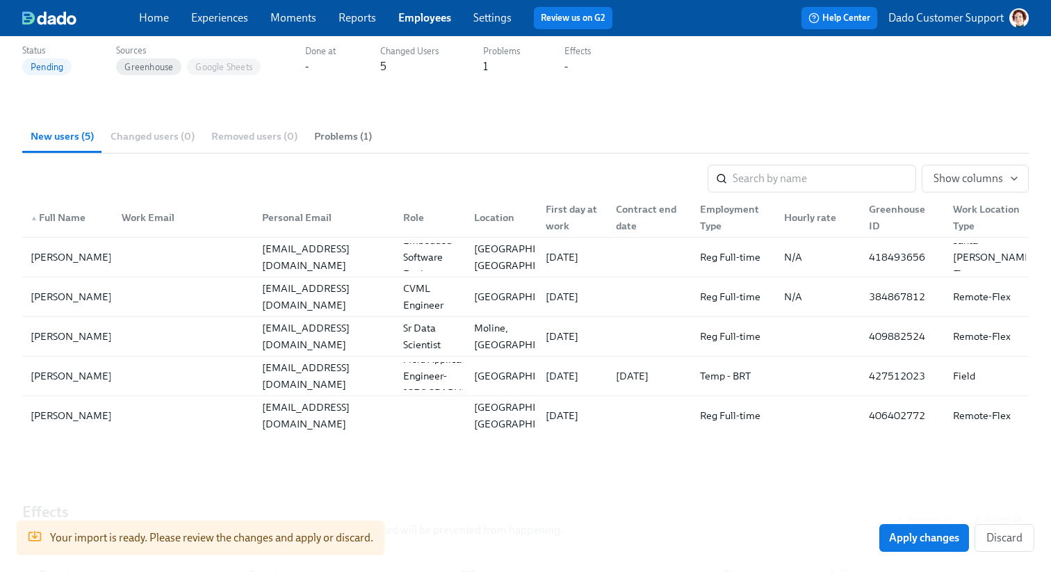
scroll to position [119, 0]
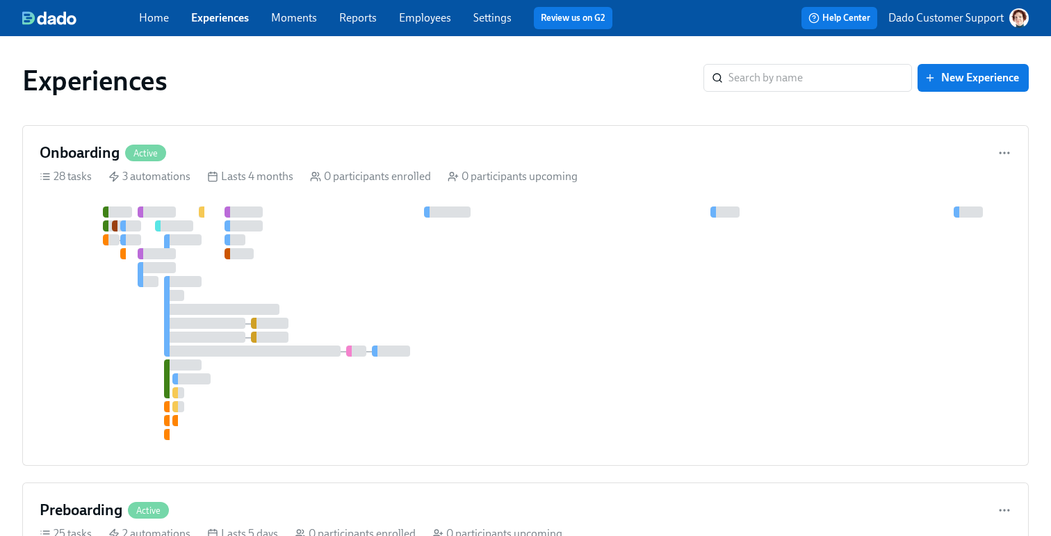
click at [493, 19] on link "Settings" at bounding box center [492, 17] width 38 height 13
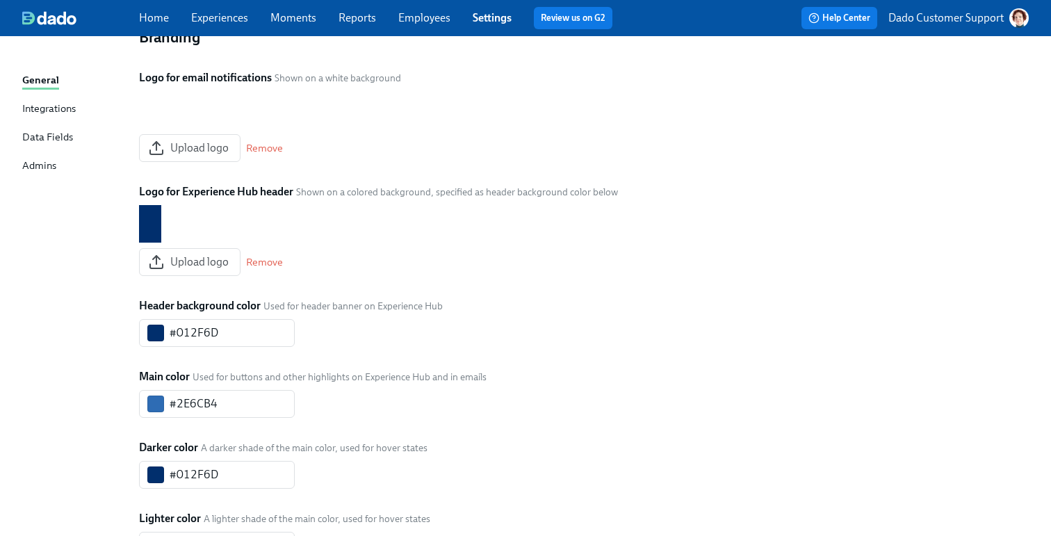
scroll to position [247, 0]
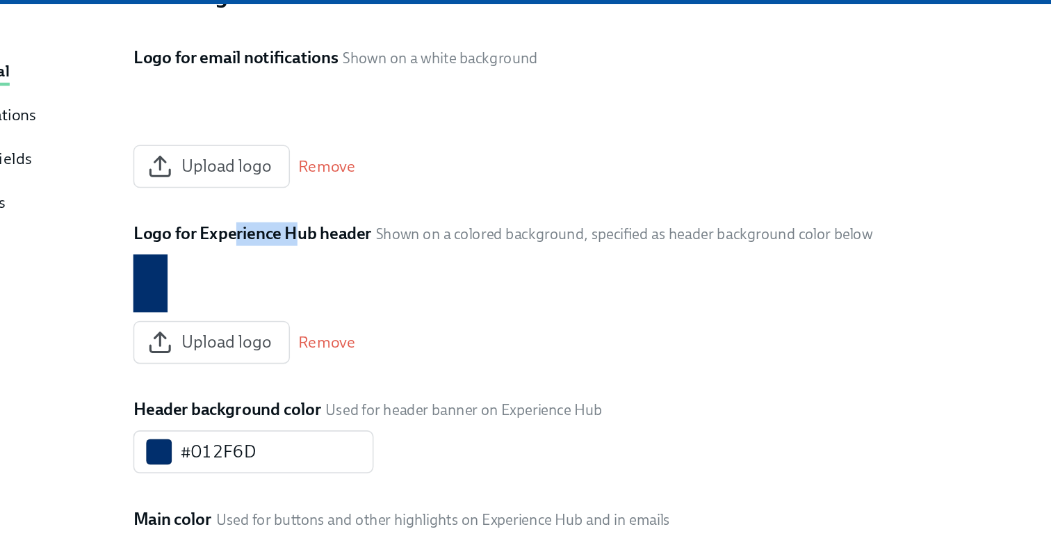
drag, startPoint x: 206, startPoint y: 226, endPoint x: 242, endPoint y: 227, distance: 36.1
click at [242, 193] on label "Logo for Experience Hub header" at bounding box center [216, 185] width 154 height 15
click at [251, 193] on label "Logo for Experience Hub header" at bounding box center [216, 185] width 154 height 15
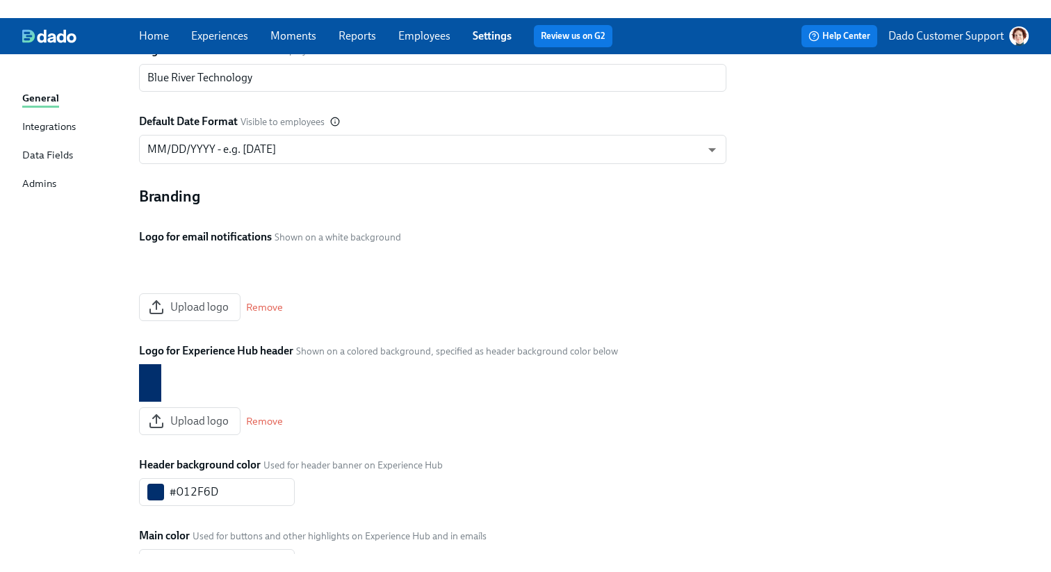
scroll to position [0, 0]
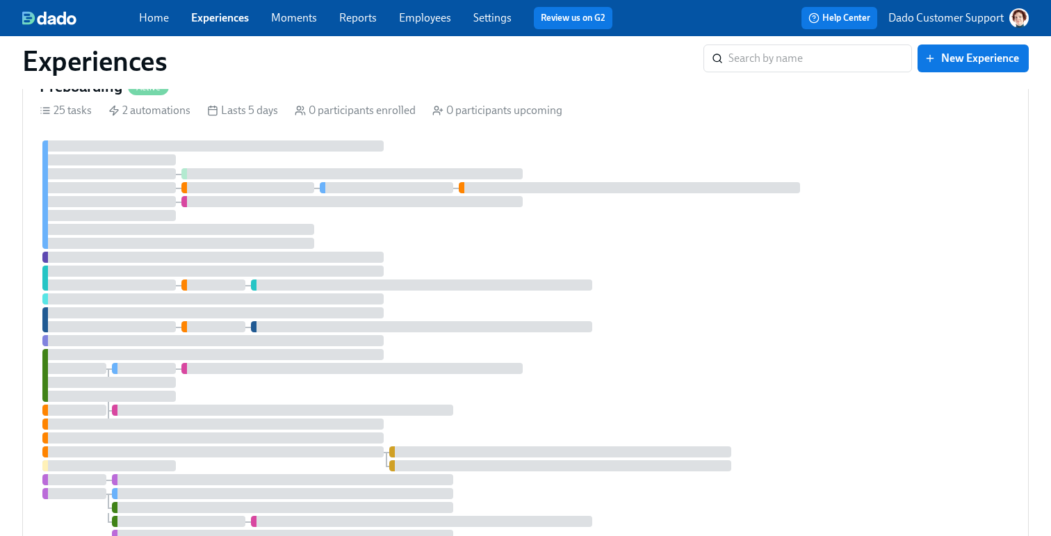
scroll to position [564, 0]
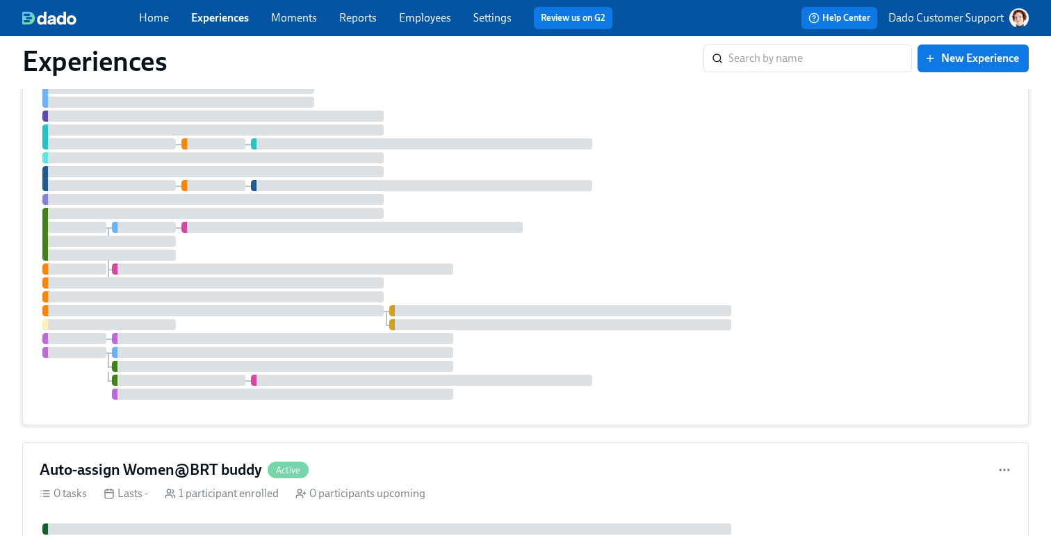
click at [186, 211] on div at bounding box center [212, 213] width 341 height 11
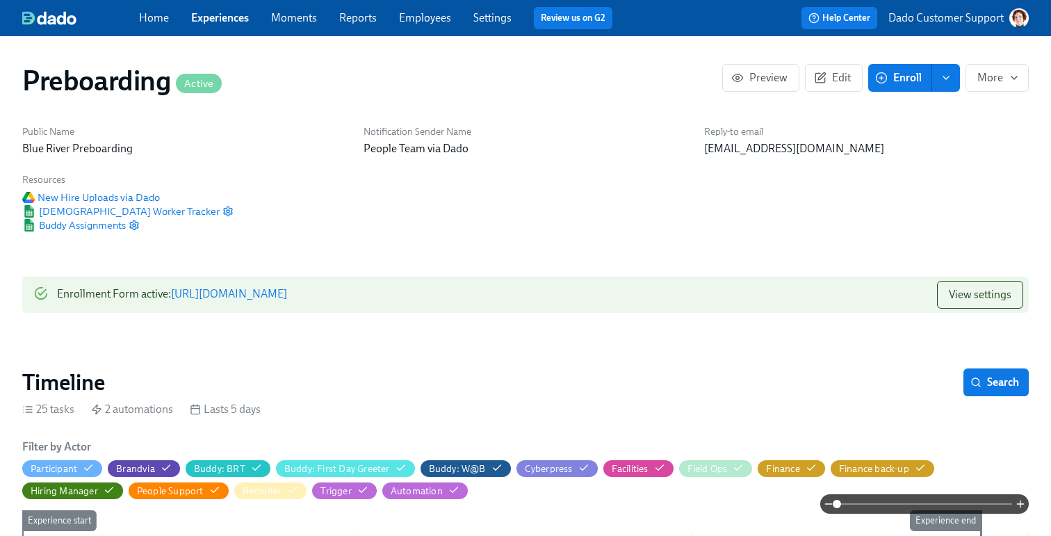
click at [921, 77] on button "Enroll" at bounding box center [900, 78] width 64 height 28
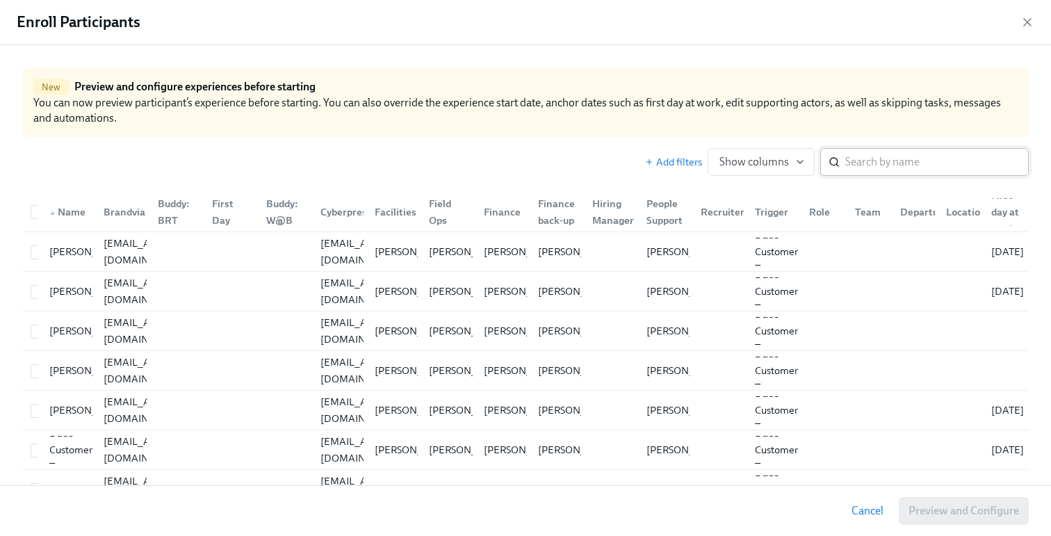
click at [967, 163] on input "search" at bounding box center [936, 162] width 183 height 28
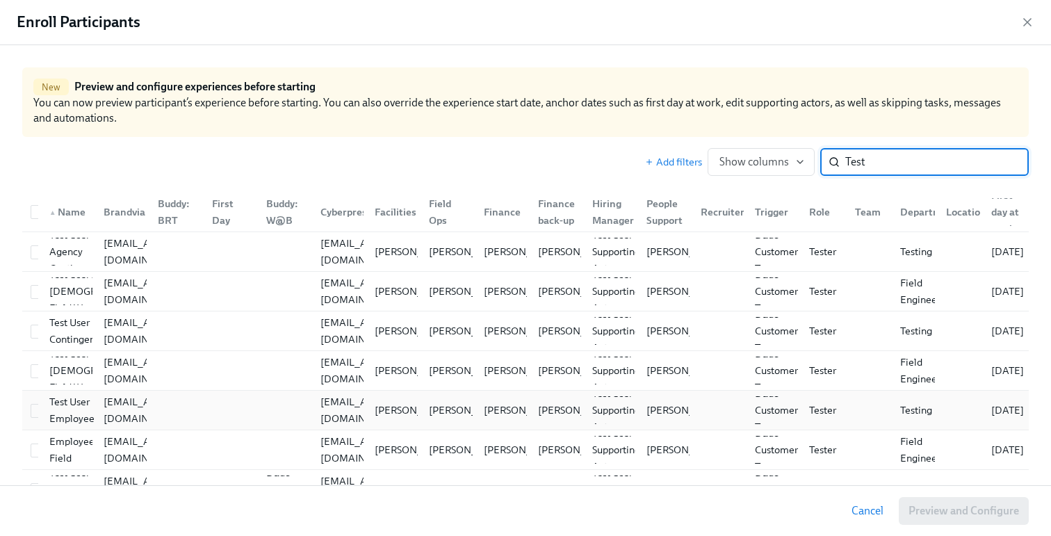
type input "Test"
click at [39, 411] on div "Test User Employee" at bounding box center [65, 410] width 54 height 28
checkbox input "true"
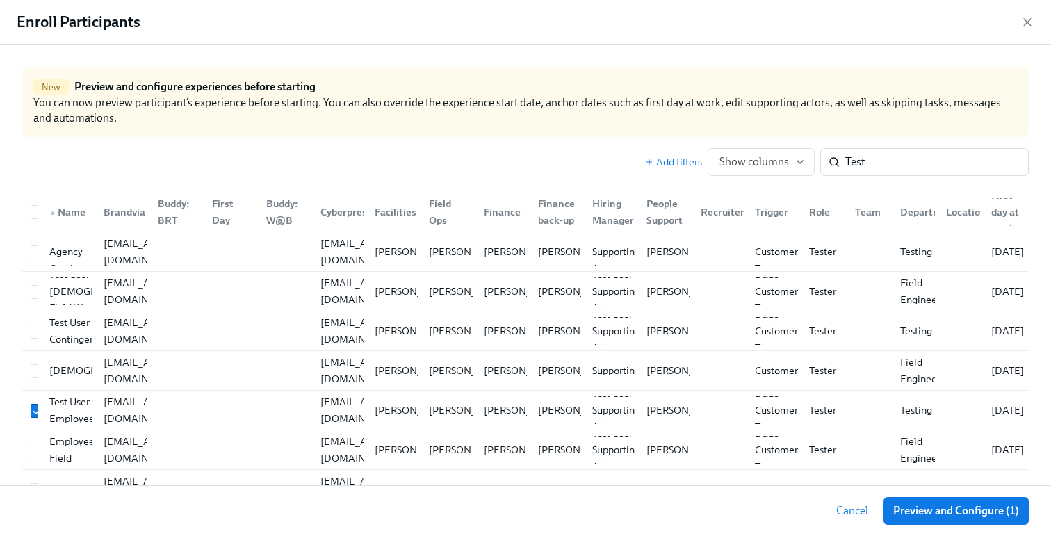
click at [941, 495] on div "Cancel Preview and Configure (1)" at bounding box center [525, 510] width 1051 height 51
click at [939, 510] on span "Preview and Configure (1)" at bounding box center [956, 511] width 126 height 14
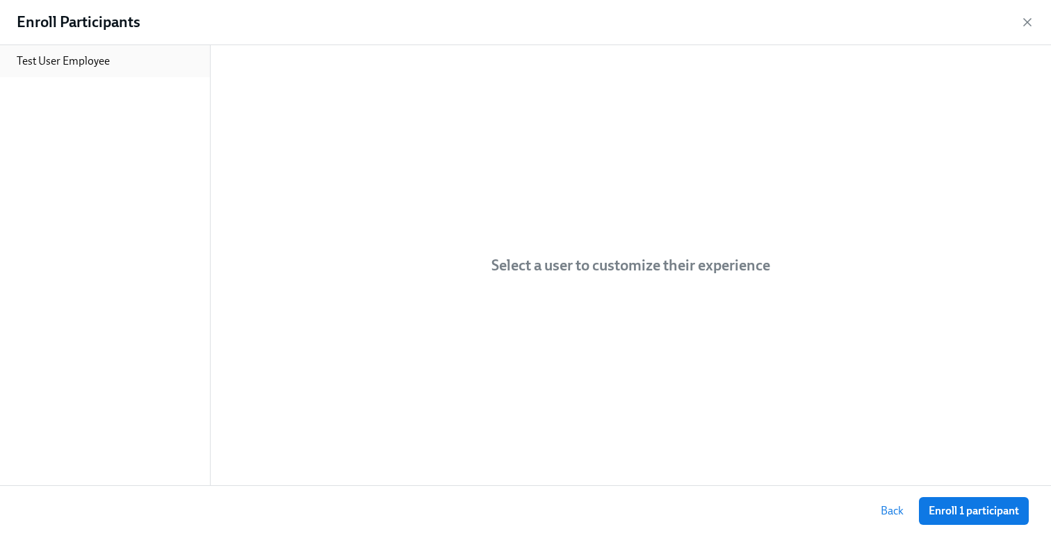
click at [40, 66] on p "Test User Employee" at bounding box center [63, 61] width 93 height 15
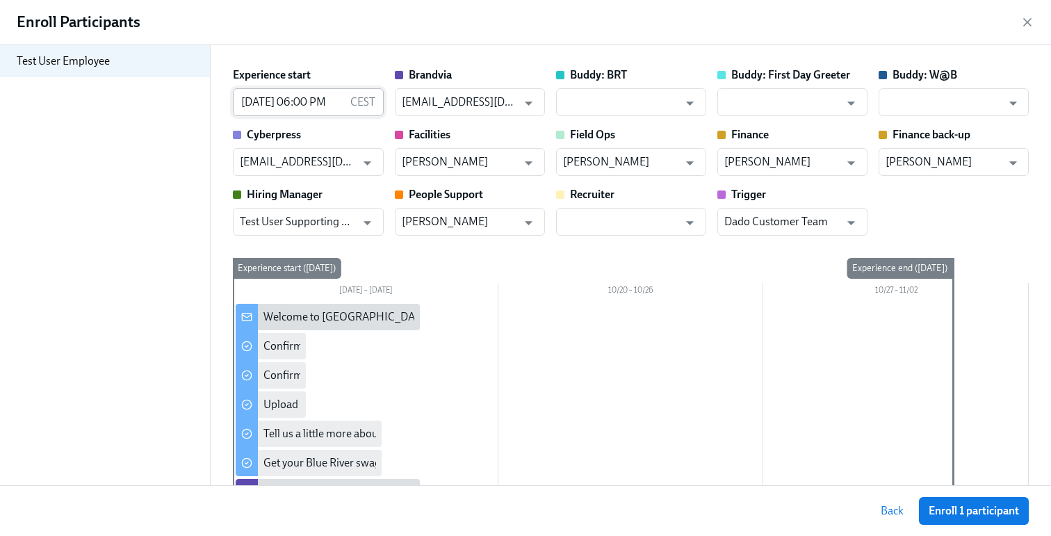
click at [261, 105] on input "[DATE] 06:00 PM" at bounding box center [288, 102] width 111 height 28
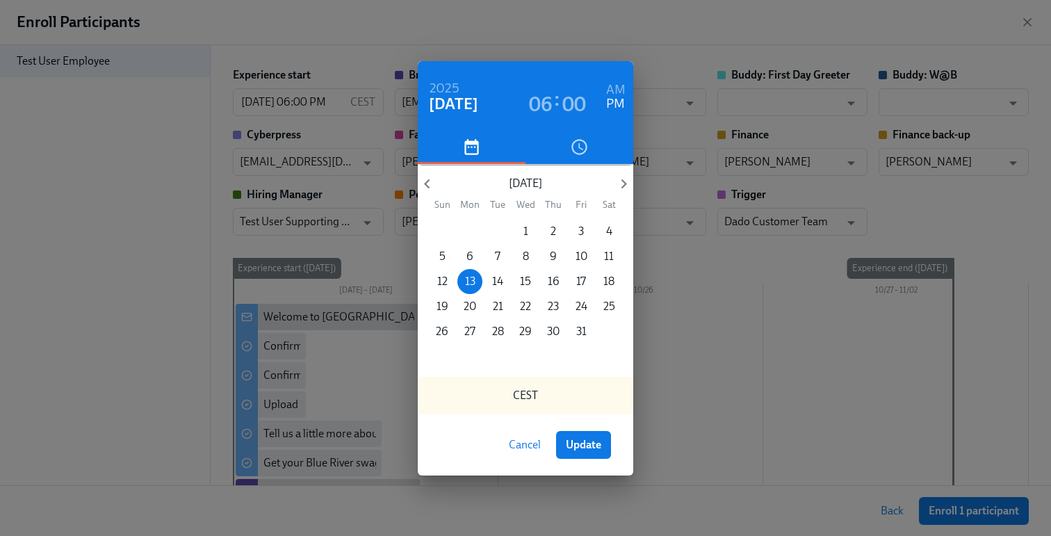
click at [260, 105] on div "[DATE] 06 : 00 AM PM [DATE] Sun Mon Tue Wed Thu Fri Sat 28 29 30 1 2 3 4 5 6 7 …" at bounding box center [525, 268] width 1051 height 536
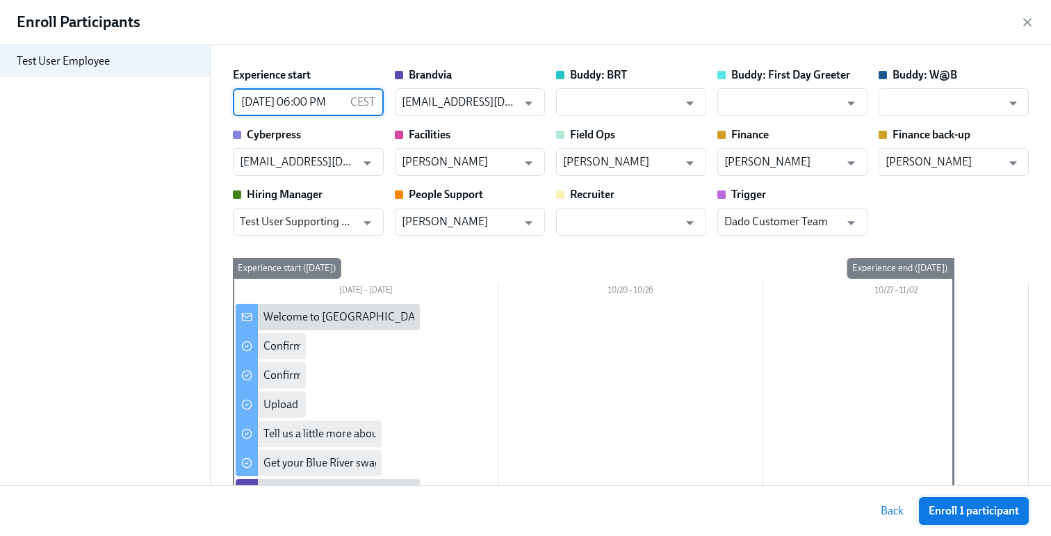
click at [955, 512] on span "Enroll 1 participant" at bounding box center [973, 511] width 90 height 14
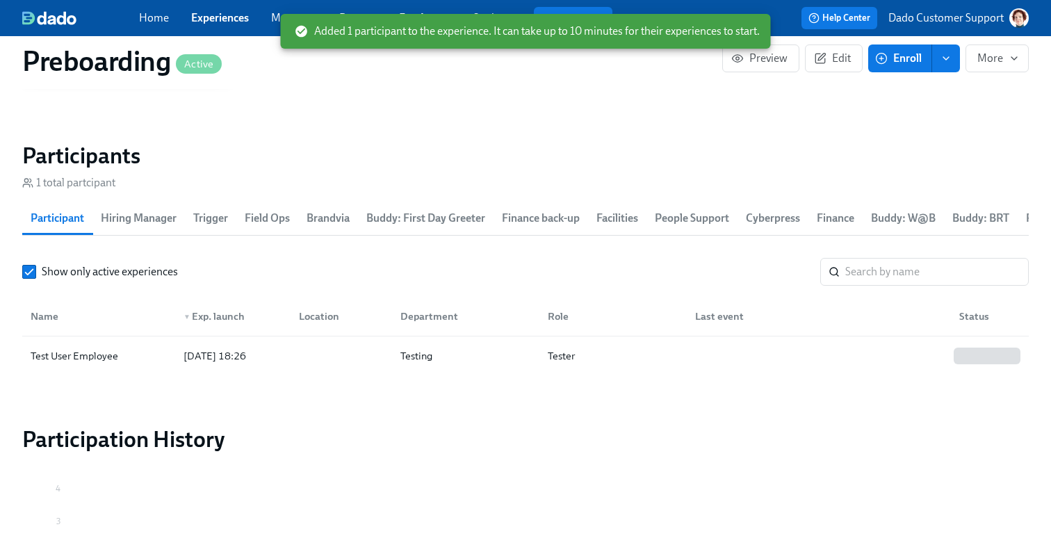
scroll to position [1800, 0]
click at [88, 359] on div "Test User Employee" at bounding box center [74, 354] width 99 height 17
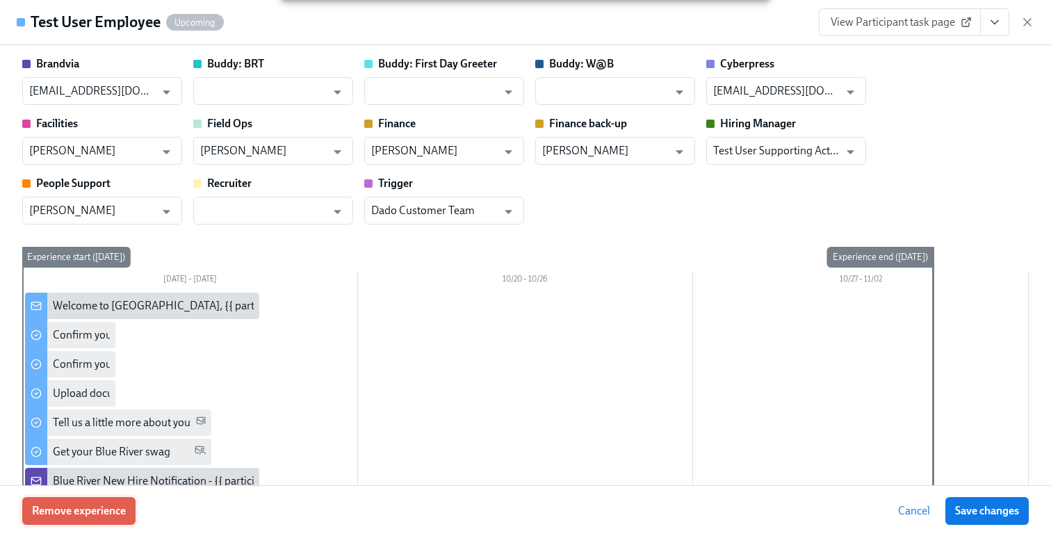
click at [85, 517] on span "Remove experience" at bounding box center [79, 511] width 94 height 14
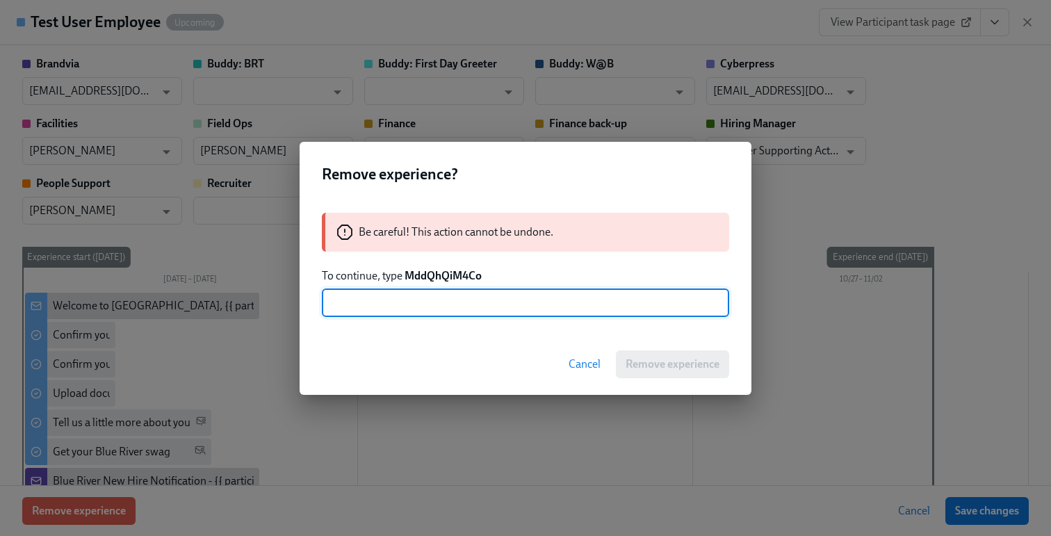
click at [433, 272] on strong "MddQhQiM4Co" at bounding box center [442, 275] width 77 height 13
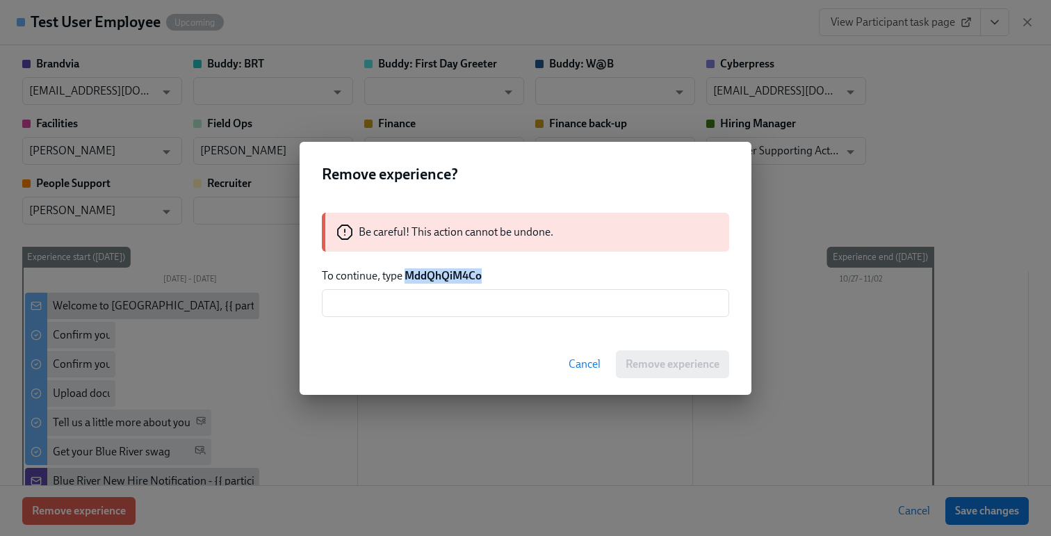
click at [433, 272] on strong "MddQhQiM4Co" at bounding box center [442, 275] width 77 height 13
copy strong "MddQhQiM4Co"
click at [426, 306] on input "text" at bounding box center [525, 303] width 407 height 28
paste input "MddQhQiM4Co"
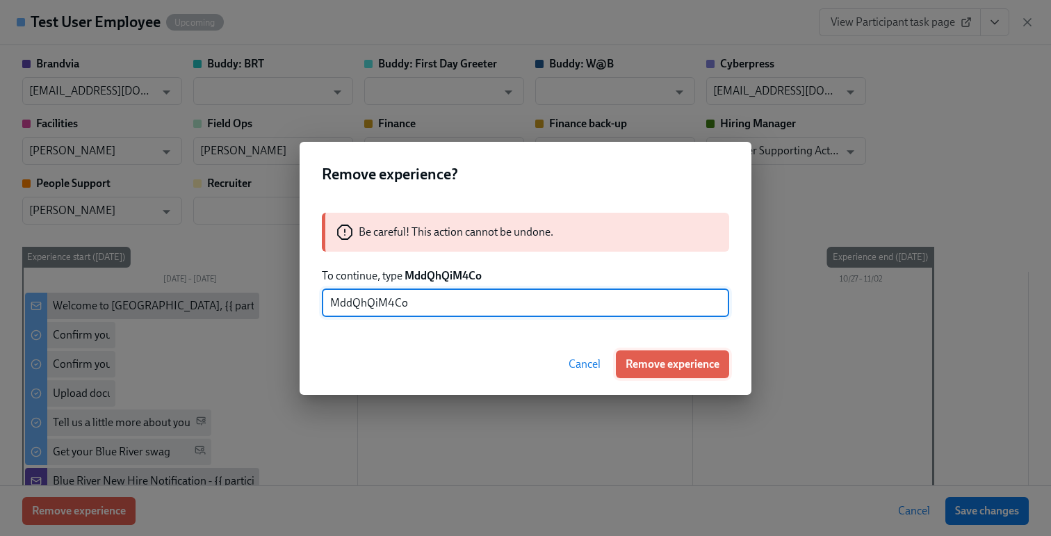
type input "MddQhQiM4Co"
click at [670, 365] on span "Remove experience" at bounding box center [672, 364] width 94 height 14
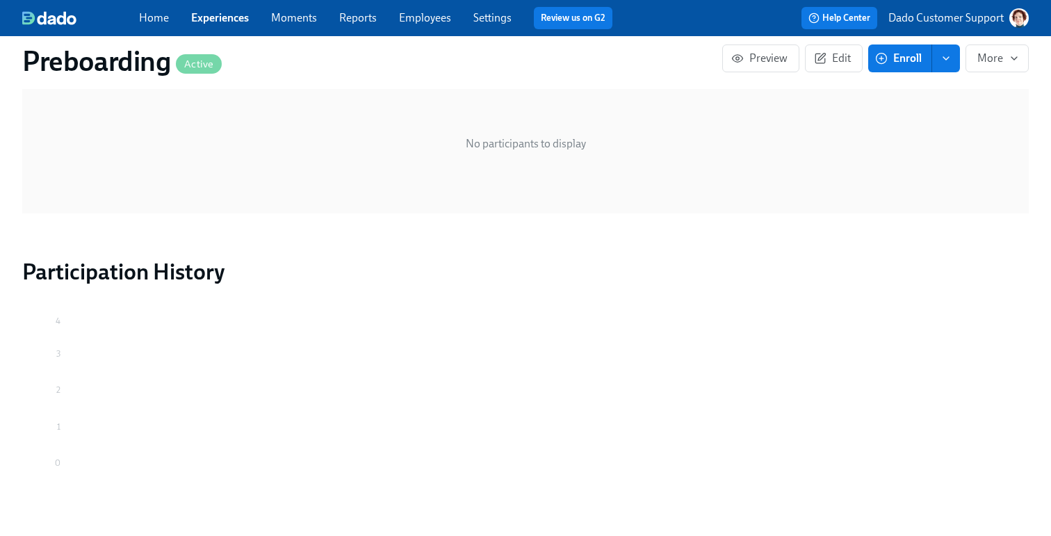
scroll to position [1787, 0]
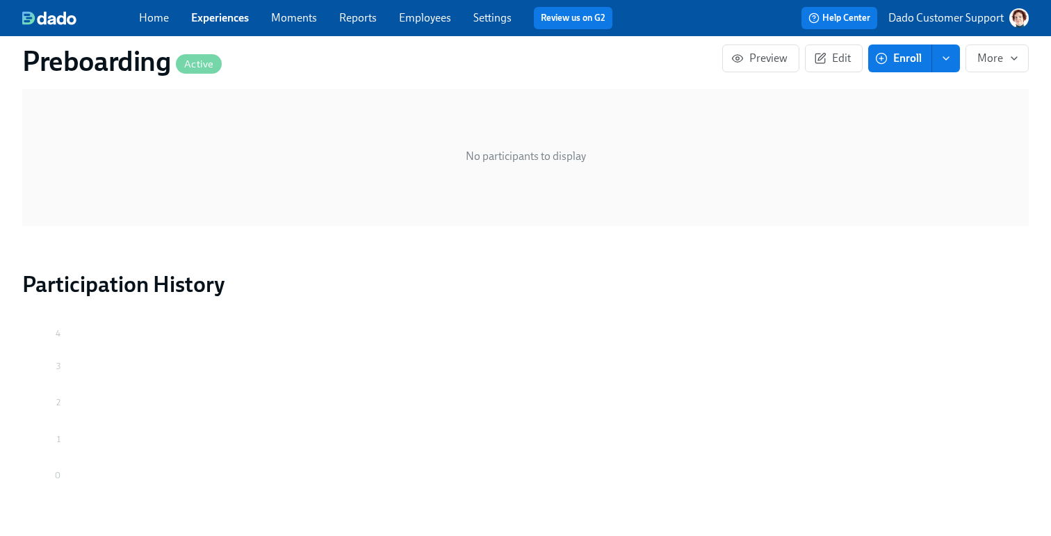
click at [200, 16] on link "Experiences" at bounding box center [220, 17] width 58 height 13
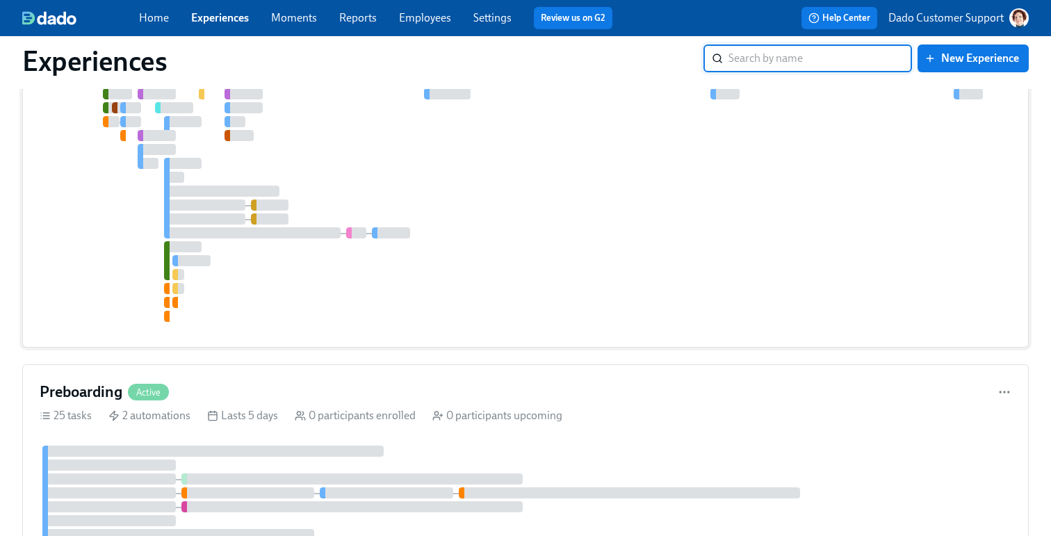
scroll to position [104, 0]
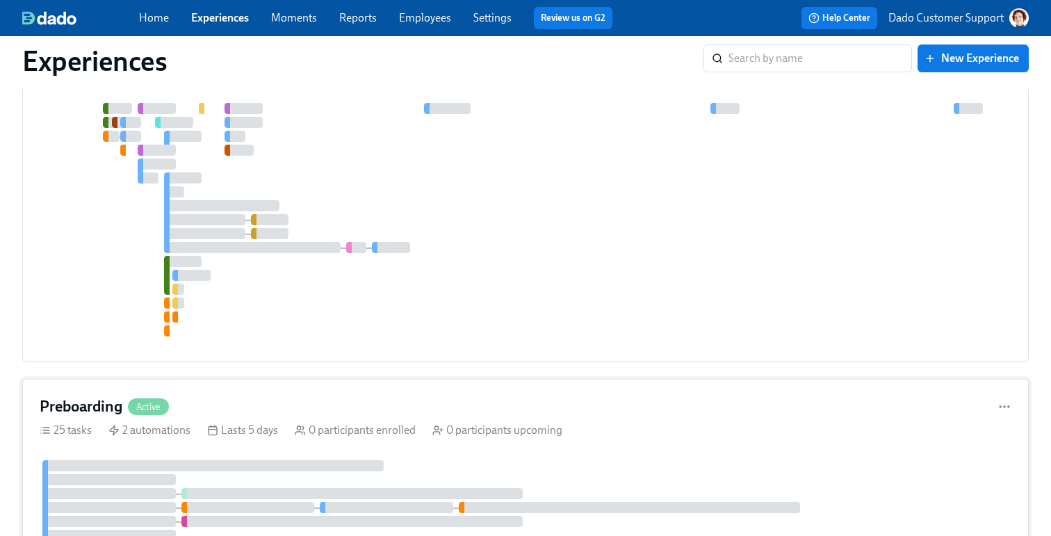
click at [254, 397] on div "Preboarding Active" at bounding box center [525, 406] width 971 height 21
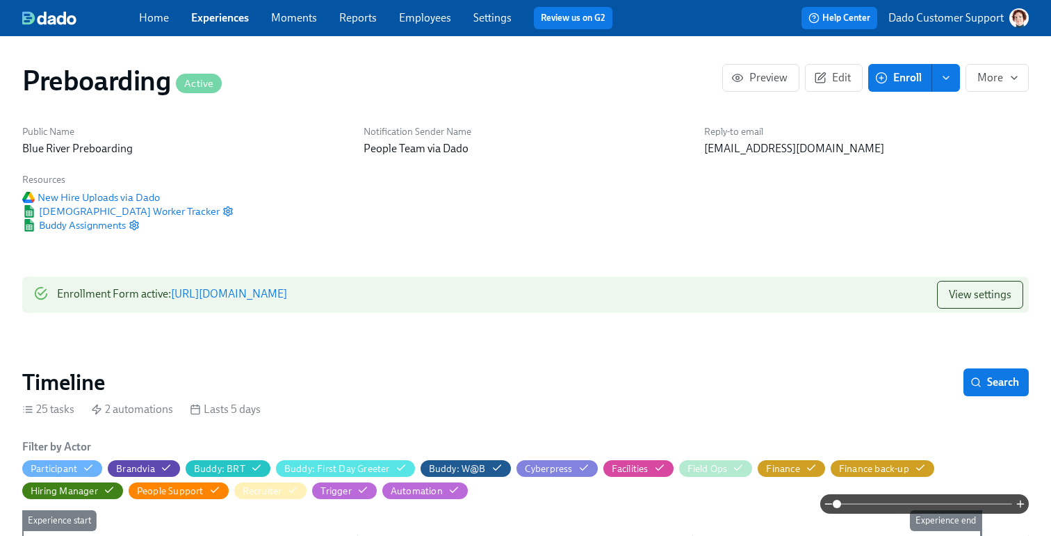
click at [898, 69] on button "Enroll" at bounding box center [900, 78] width 64 height 28
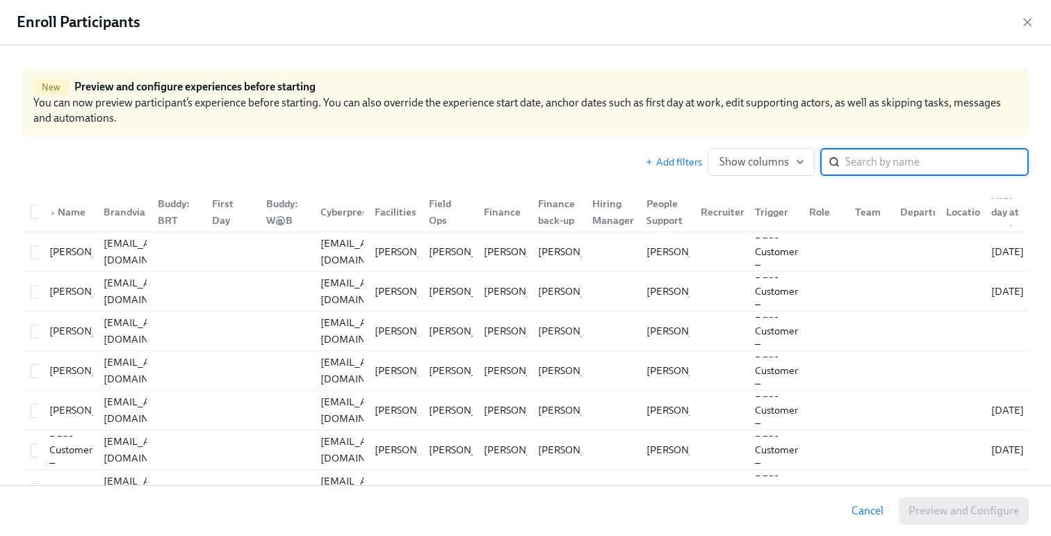
click at [896, 162] on input "search" at bounding box center [936, 162] width 183 height 28
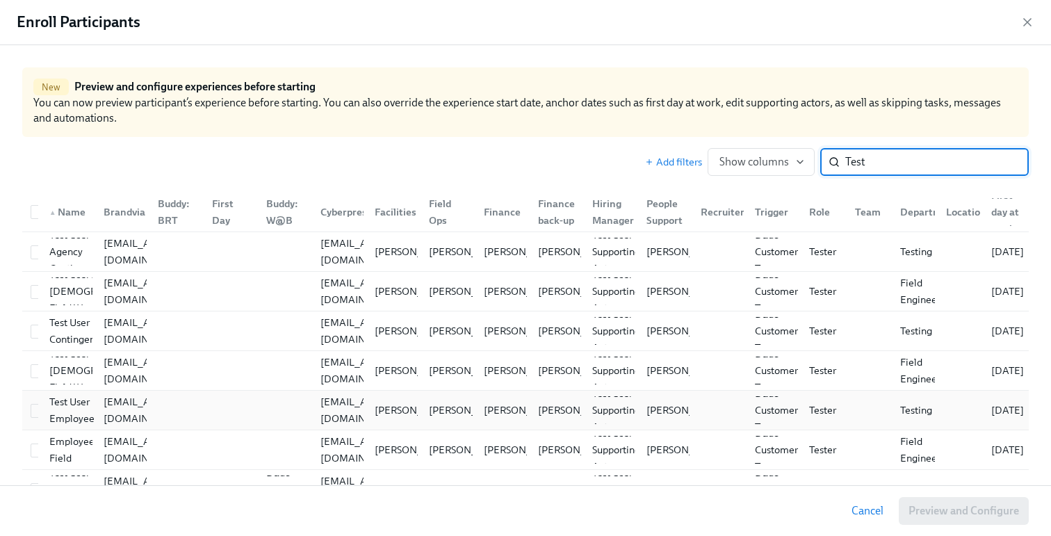
type input "Test"
click at [42, 400] on div "Test User Employee" at bounding box center [65, 410] width 54 height 28
checkbox input "true"
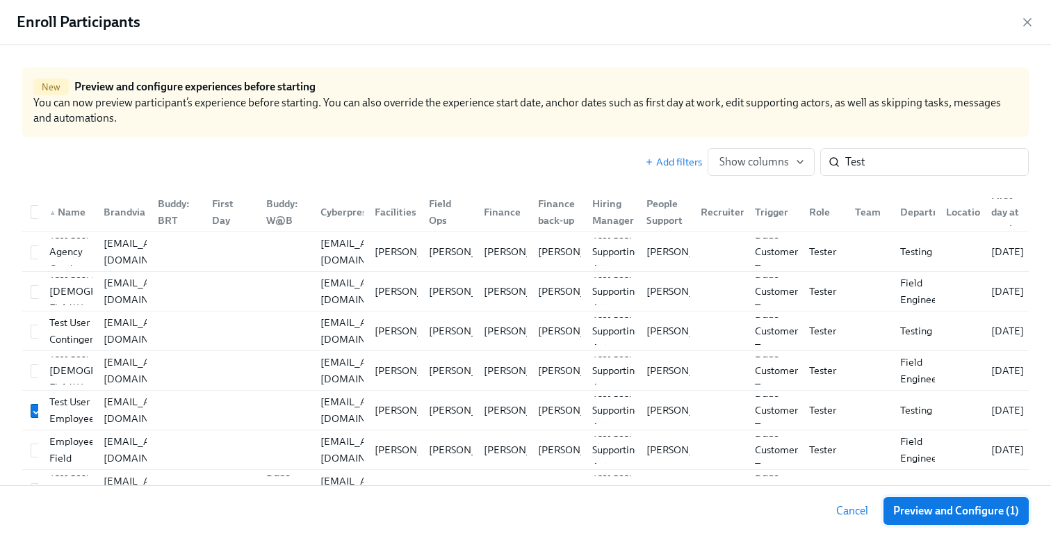
click at [941, 516] on span "Preview and Configure (1)" at bounding box center [956, 511] width 126 height 14
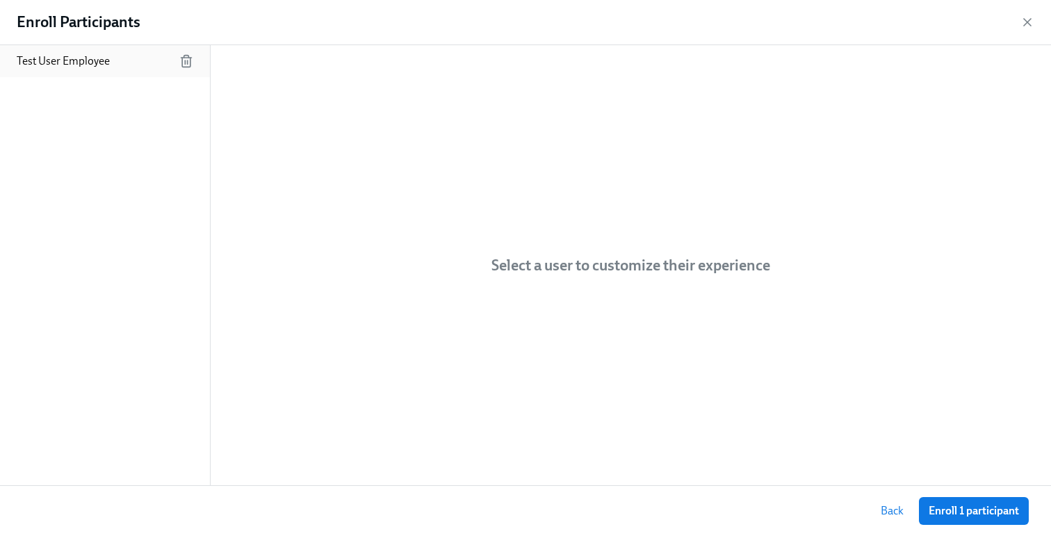
click at [39, 64] on p "Test User Employee" at bounding box center [63, 61] width 93 height 15
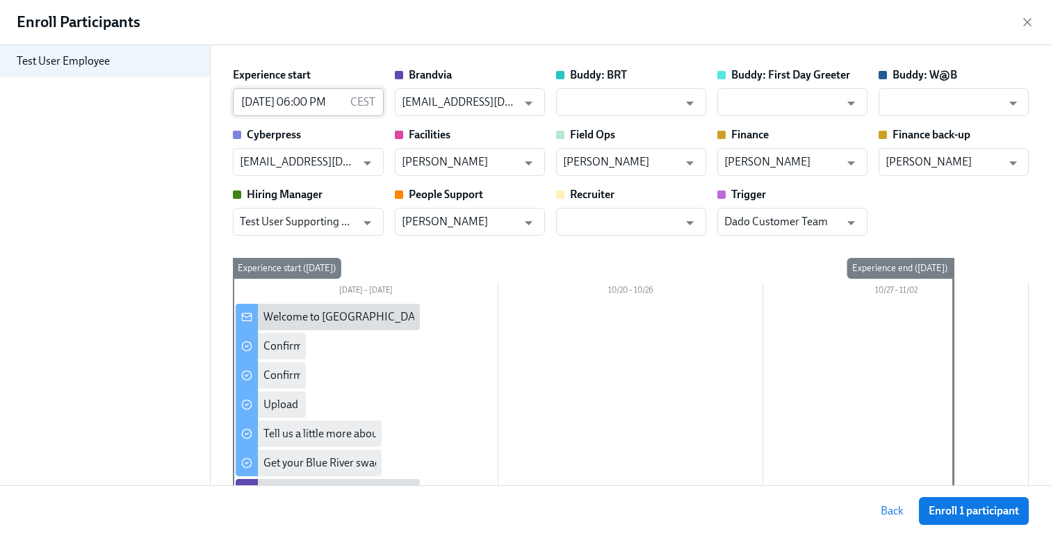
click at [267, 102] on input "[DATE] 06:00 PM" at bounding box center [288, 102] width 111 height 28
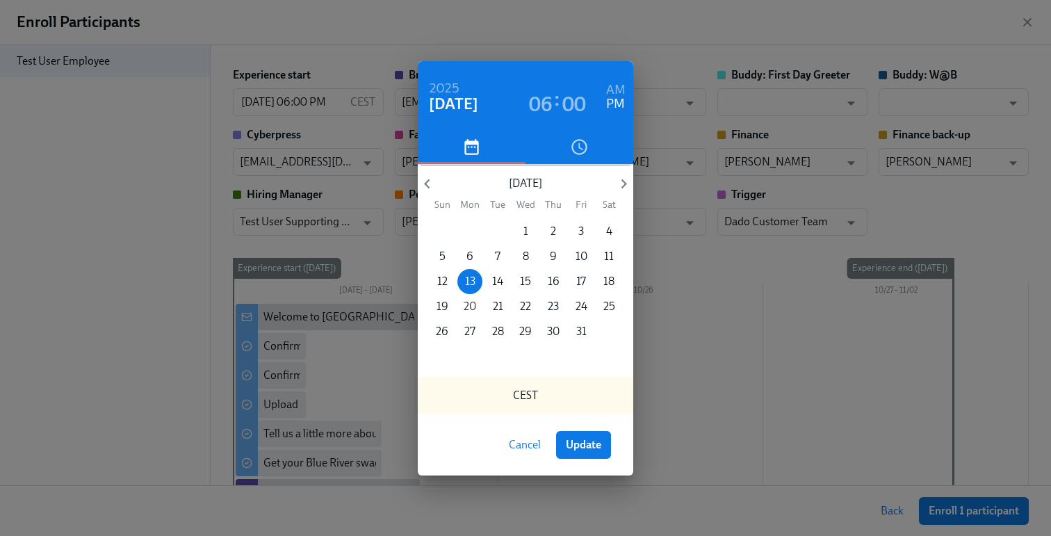
click at [468, 308] on p "20" at bounding box center [469, 306] width 13 height 15
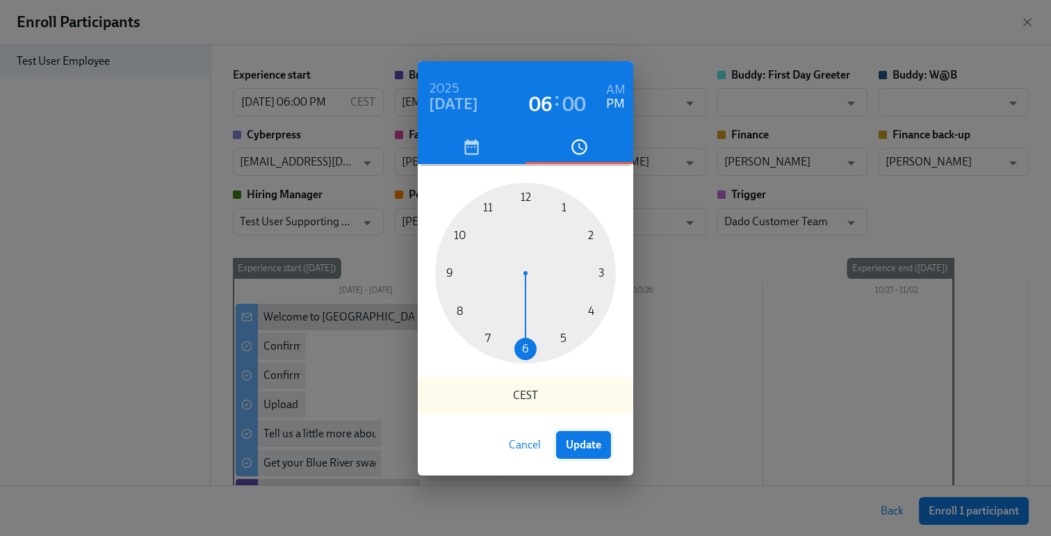
click at [578, 446] on span "Update" at bounding box center [583, 445] width 35 height 14
type input "[DATE] 06:00 PM"
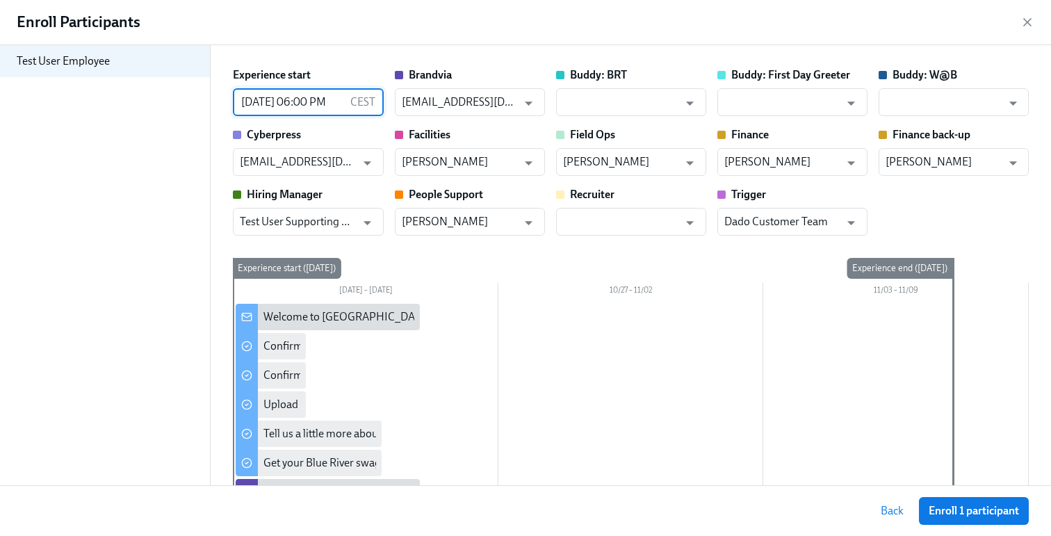
click at [249, 319] on icon at bounding box center [246, 316] width 11 height 11
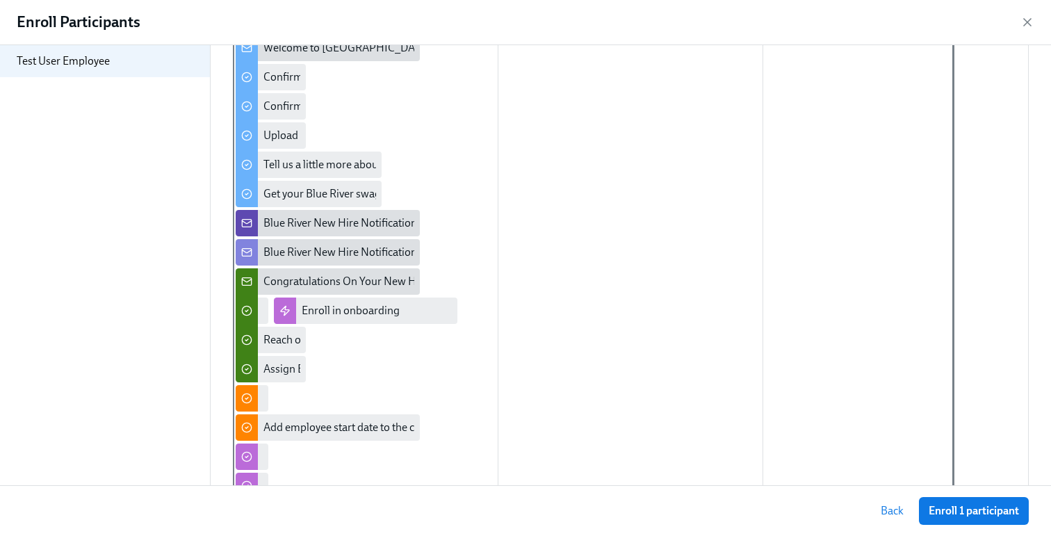
scroll to position [283, 0]
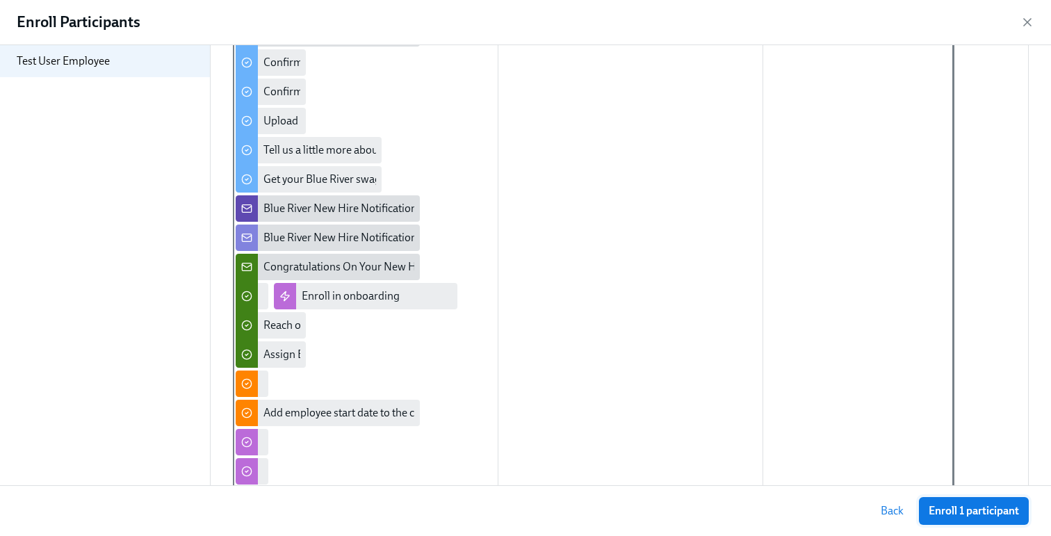
click at [980, 506] on span "Enroll 1 participant" at bounding box center [973, 511] width 90 height 14
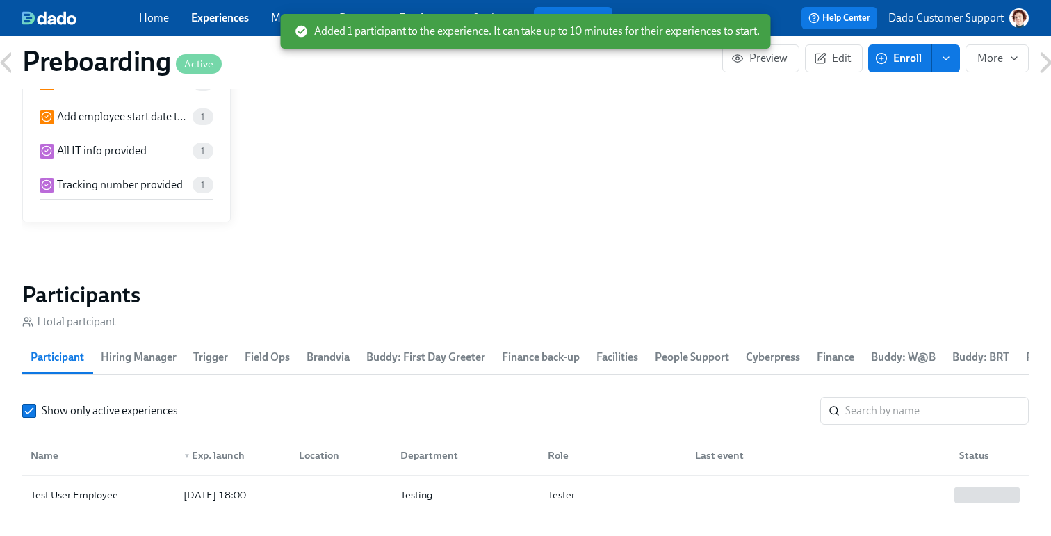
scroll to position [1982, 0]
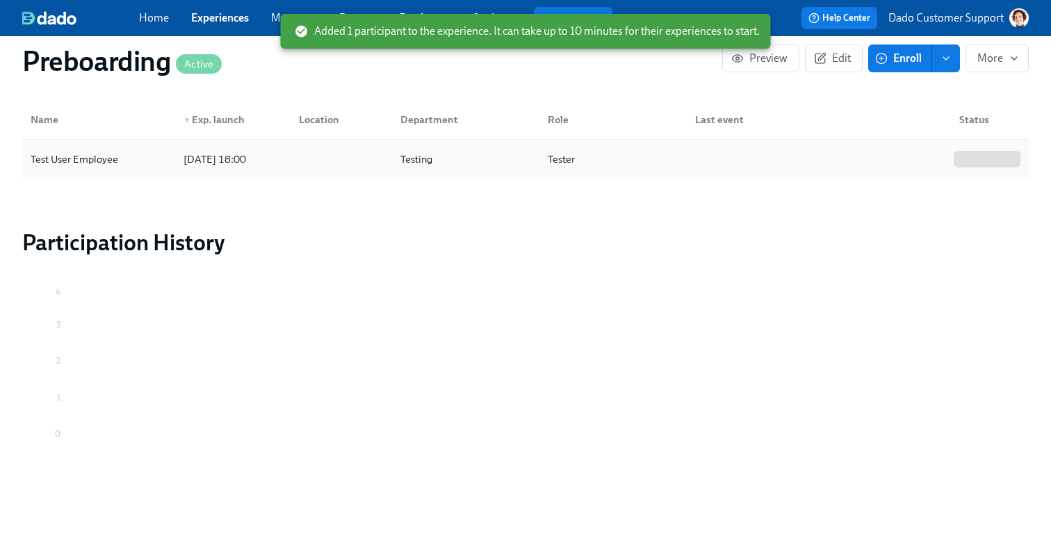
click at [69, 156] on div "Test User Employee" at bounding box center [74, 159] width 99 height 17
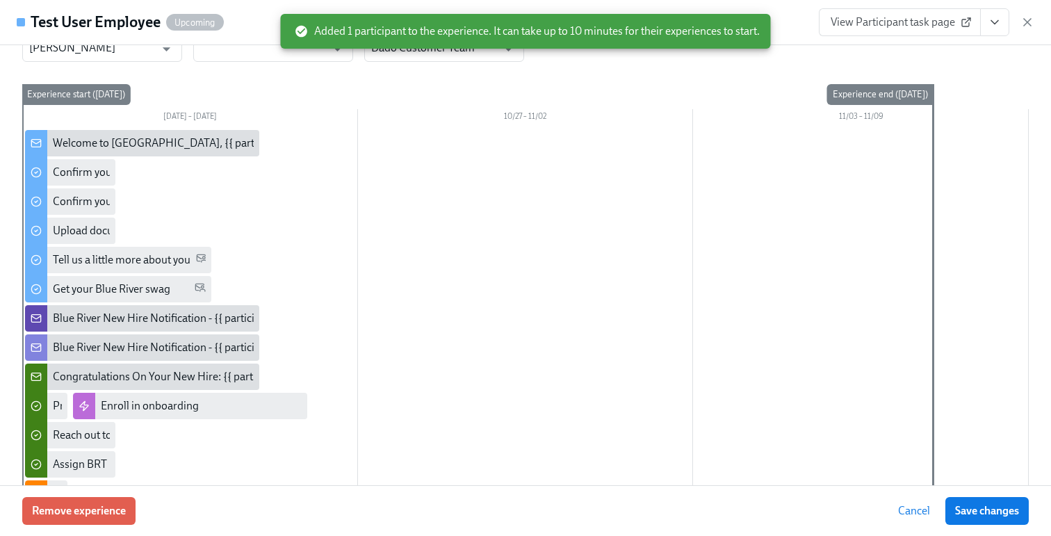
scroll to position [162, 0]
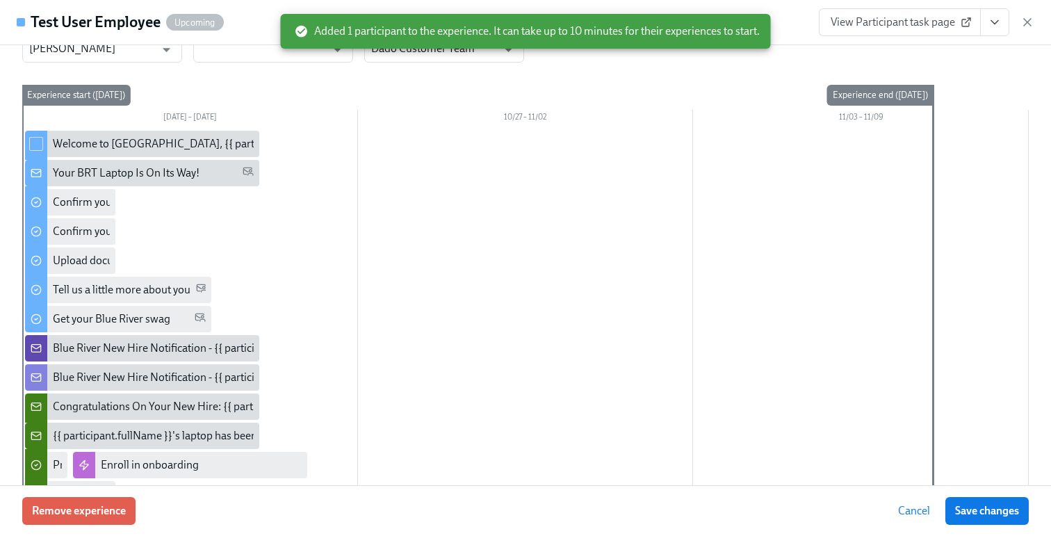
click at [38, 143] on input "checkbox" at bounding box center [36, 144] width 13 height 13
checkbox input "true"
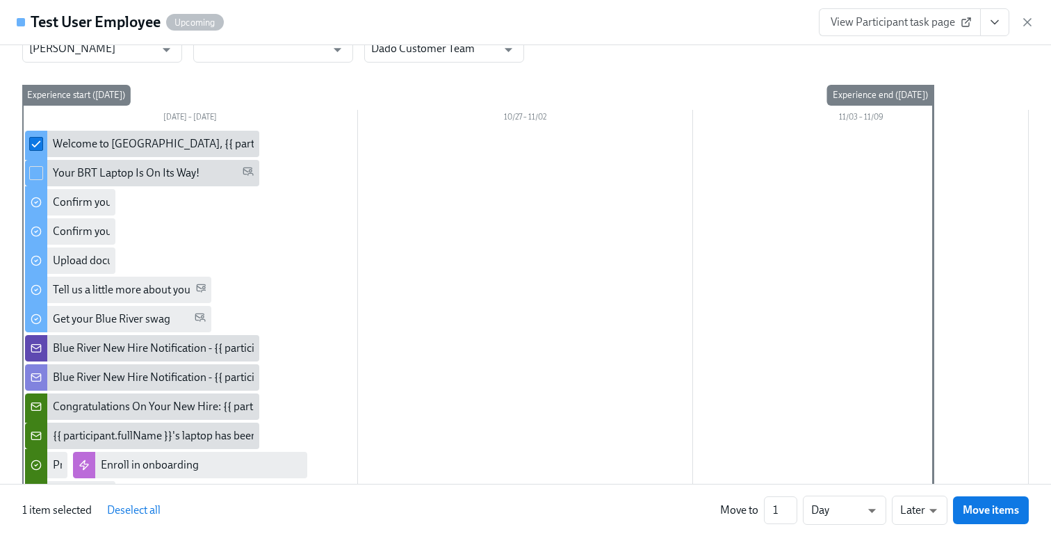
click at [32, 177] on input "checkbox" at bounding box center [36, 173] width 13 height 13
checkbox input "true"
click at [32, 179] on input "checkbox" at bounding box center [36, 173] width 13 height 13
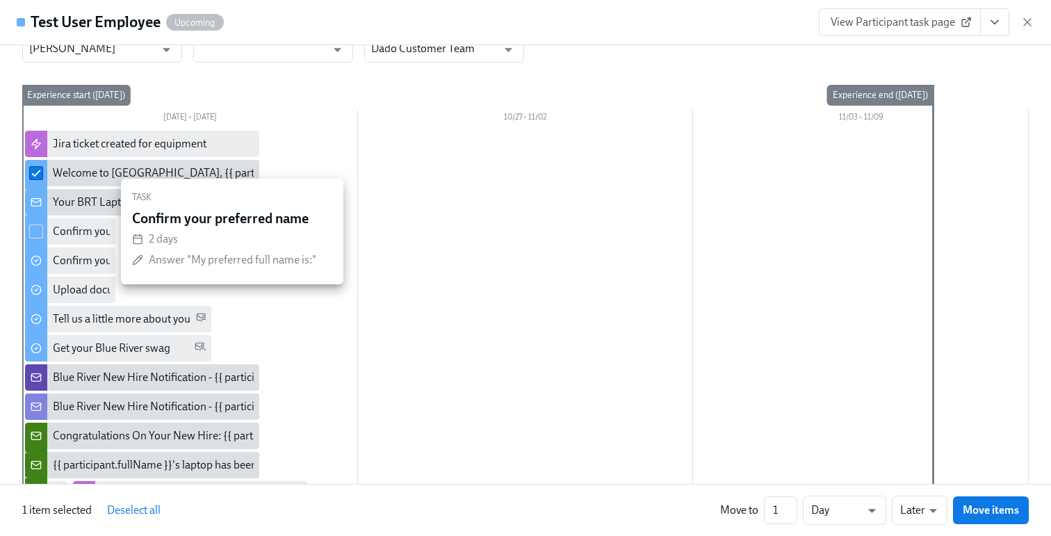
click at [33, 222] on div at bounding box center [36, 231] width 22 height 32
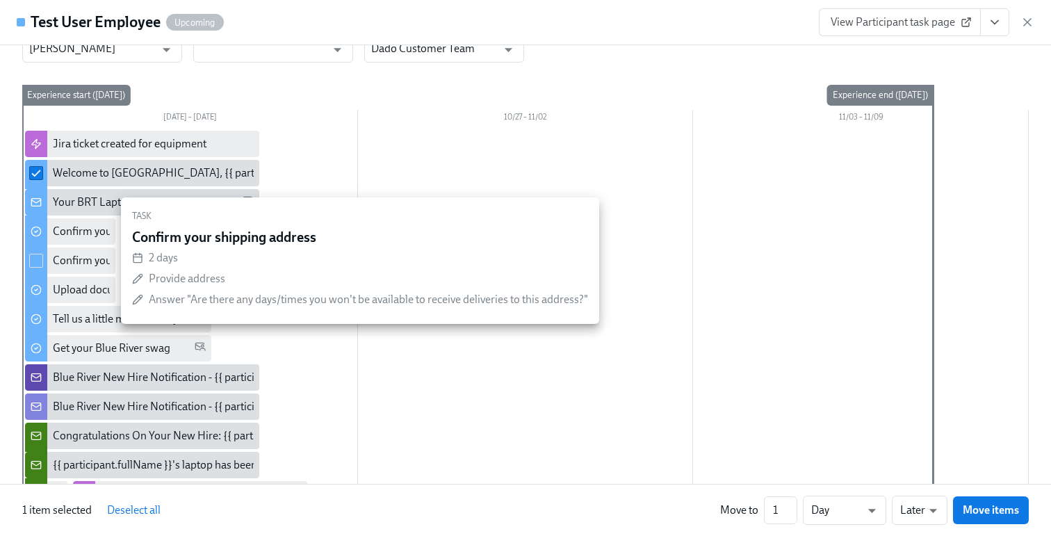
click at [31, 251] on div at bounding box center [36, 261] width 22 height 32
checkbox input "true"
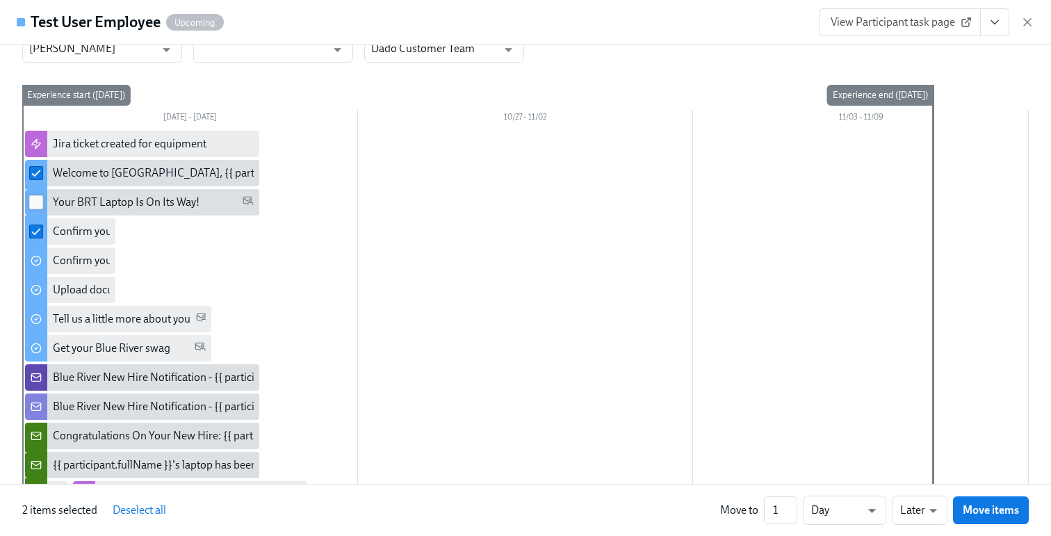
click at [36, 199] on input "checkbox" at bounding box center [36, 202] width 13 height 13
checkbox input "true"
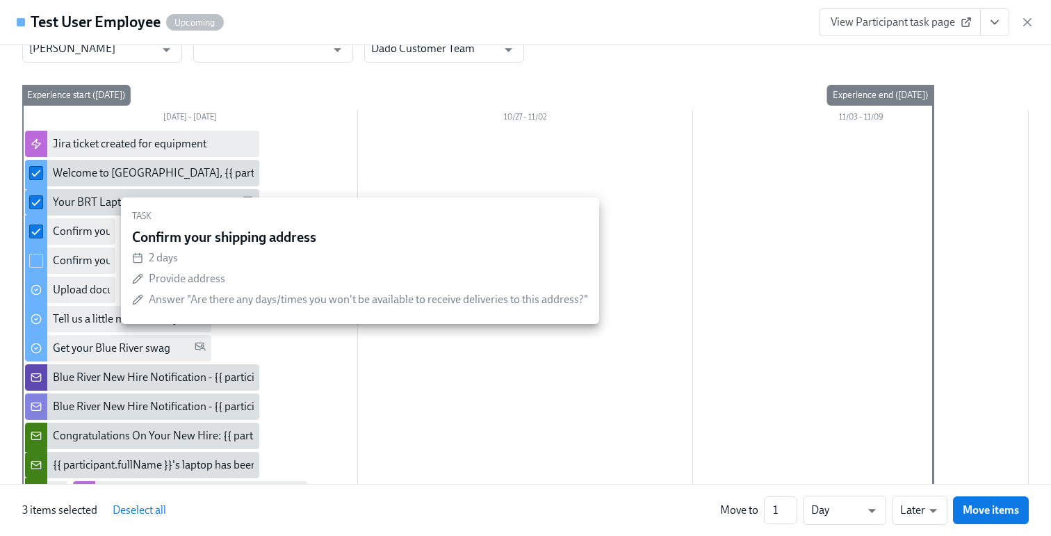
click at [36, 258] on input "checkbox" at bounding box center [36, 260] width 13 height 13
checkbox input "true"
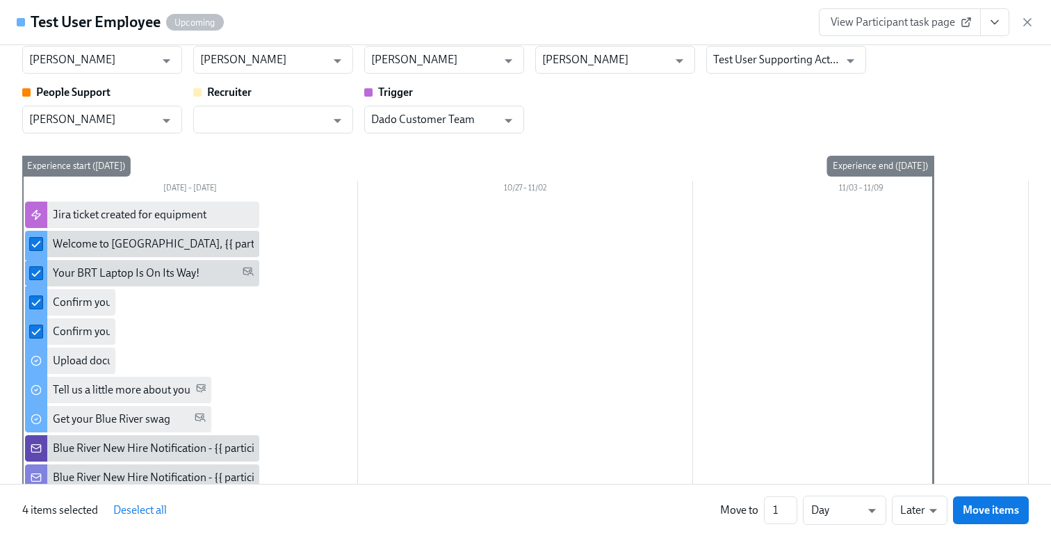
scroll to position [0, 0]
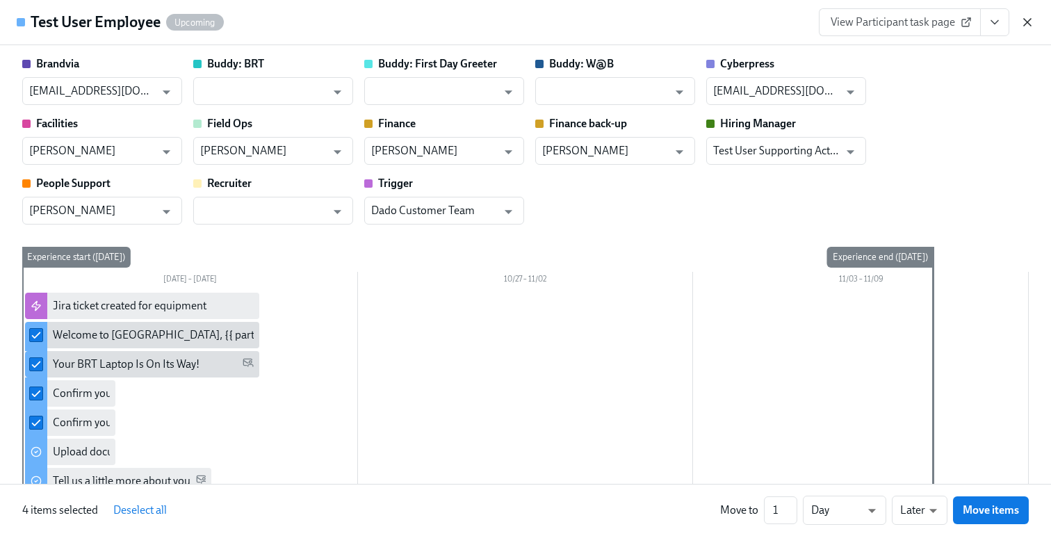
click at [1026, 20] on icon "button" at bounding box center [1026, 22] width 7 height 7
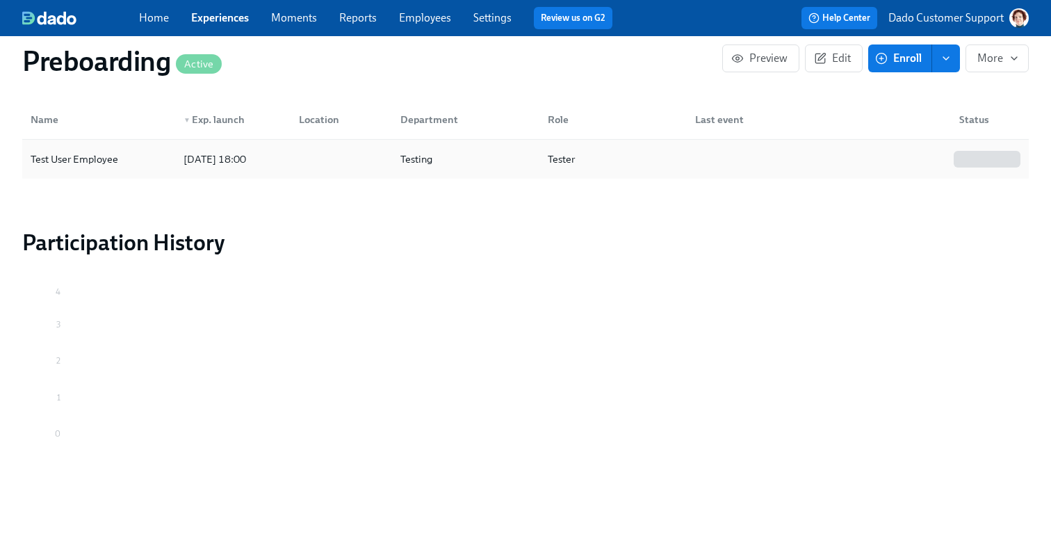
click at [135, 156] on div "Test User Employee" at bounding box center [98, 159] width 147 height 28
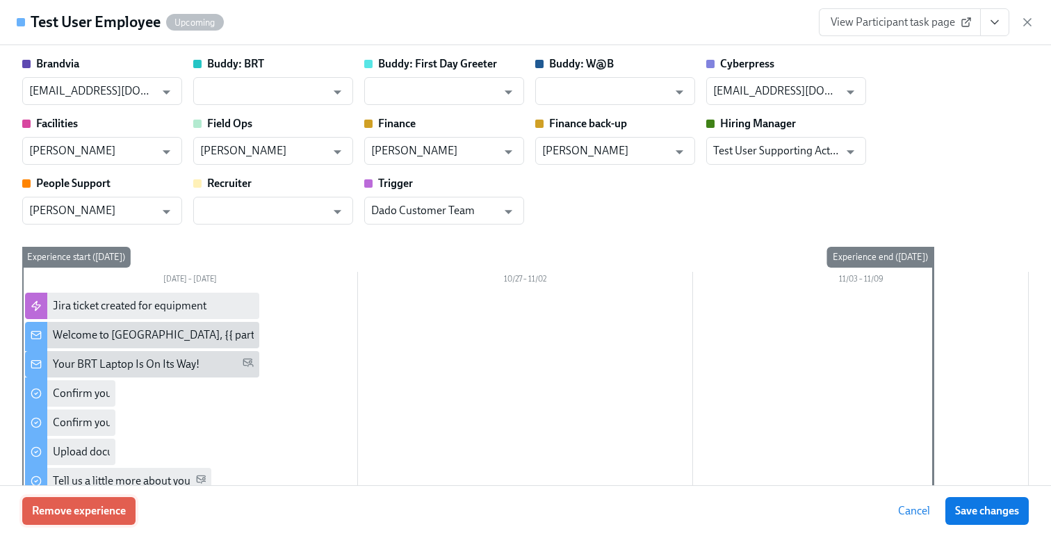
click at [81, 506] on span "Remove experience" at bounding box center [79, 511] width 94 height 14
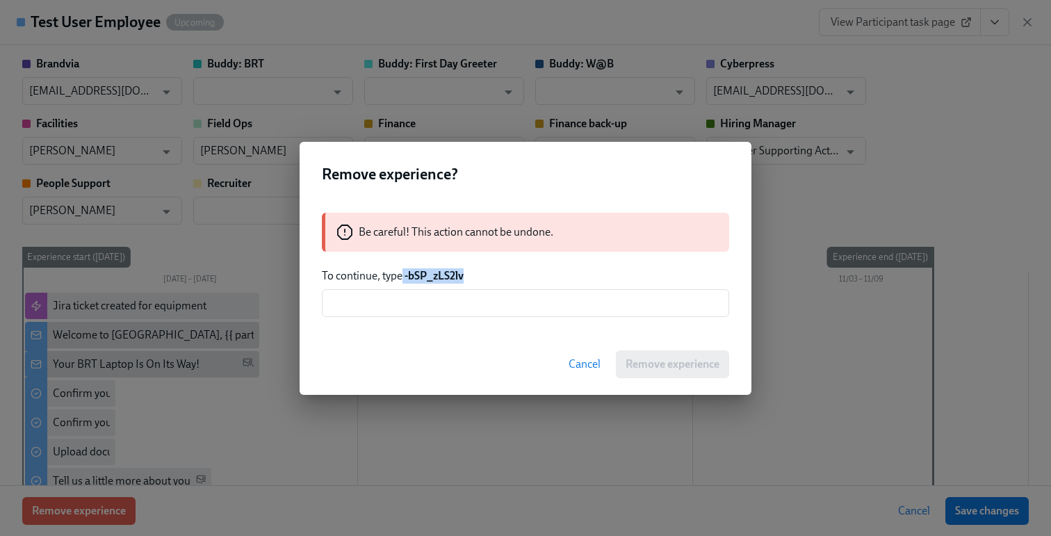
drag, startPoint x: 404, startPoint y: 277, endPoint x: 475, endPoint y: 277, distance: 70.9
click at [475, 277] on p "To continue, type -bSP_zLS2lv" at bounding box center [525, 275] width 407 height 15
click at [458, 293] on input "text" at bounding box center [525, 303] width 407 height 28
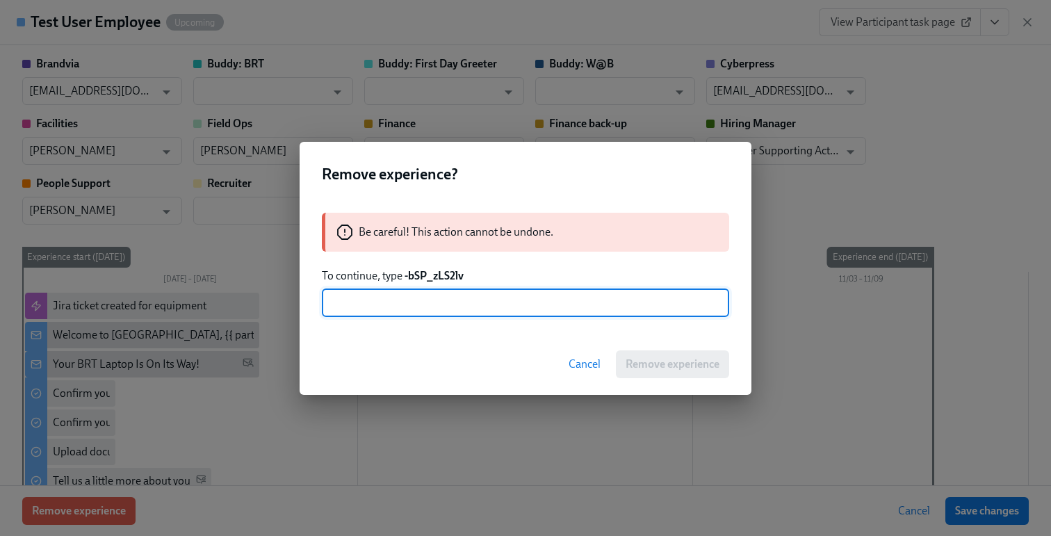
paste input "-bSP_zLS2lv"
click at [333, 300] on input "-bSP_zLS2lv" at bounding box center [525, 303] width 407 height 28
type input "-bSP_zLS2lv"
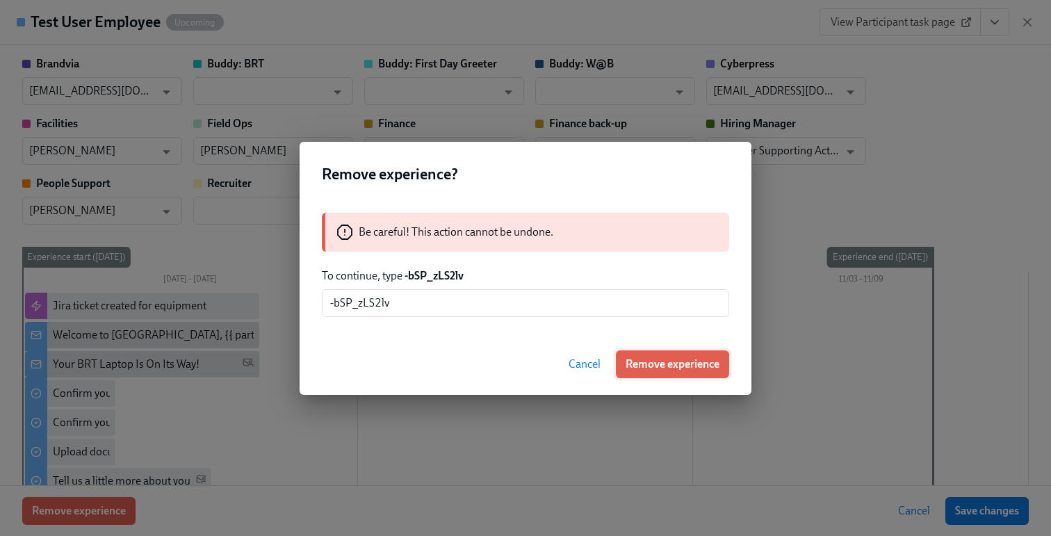
click at [650, 377] on button "Remove experience" at bounding box center [672, 364] width 113 height 28
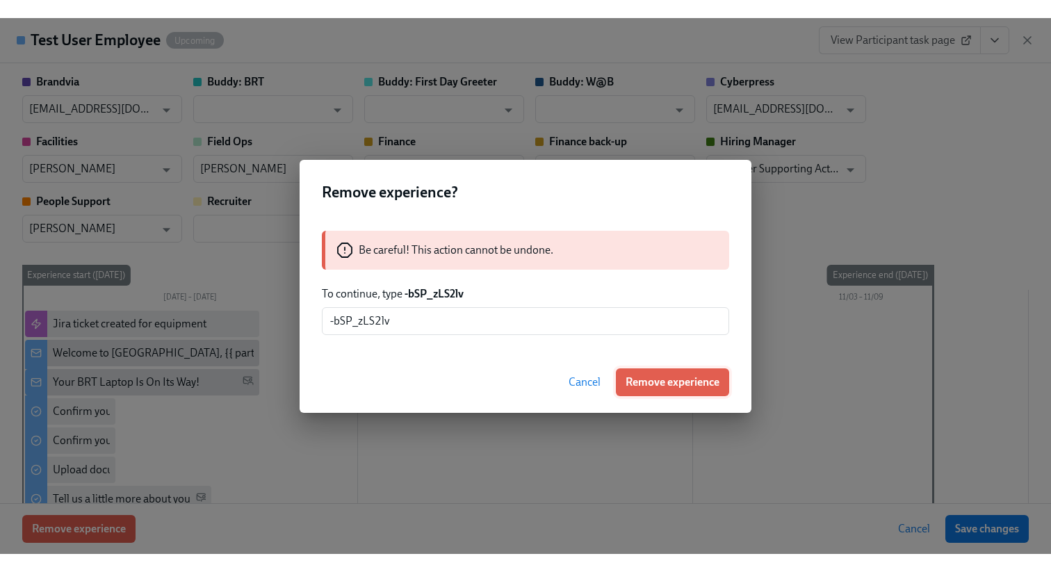
scroll to position [1774, 0]
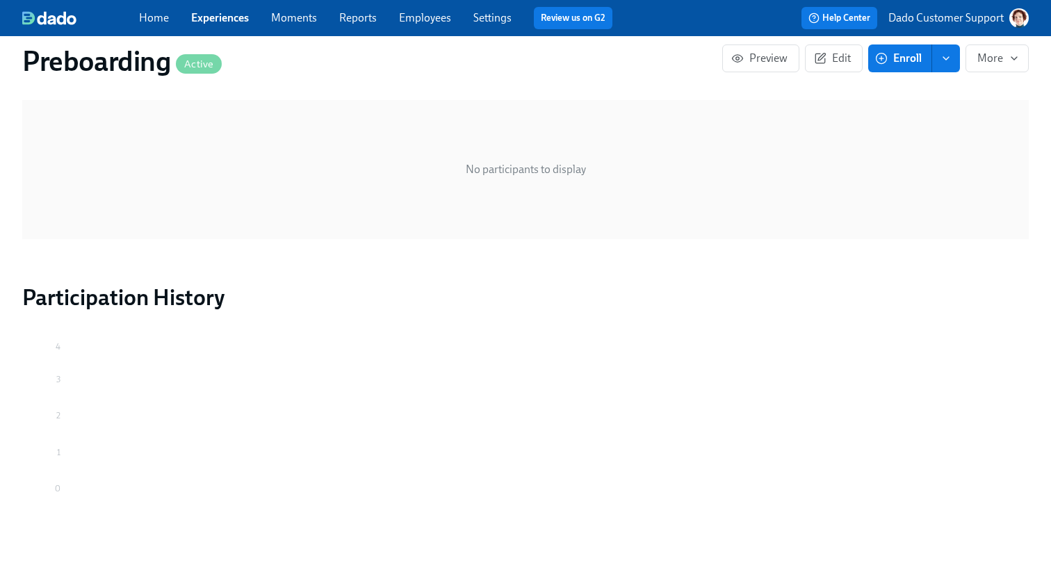
click at [498, 19] on link "Settings" at bounding box center [492, 17] width 38 height 13
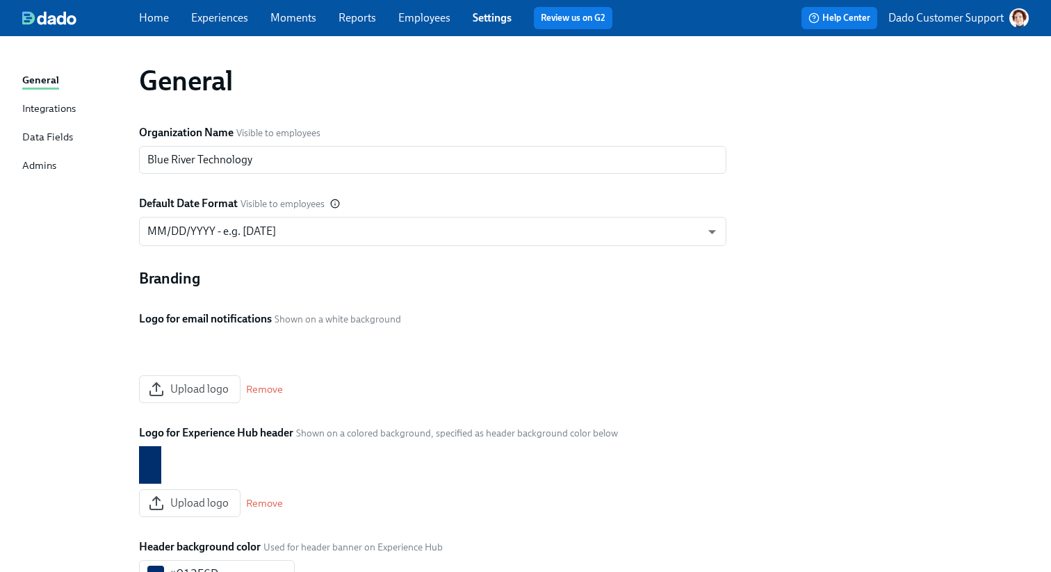
click at [35, 167] on div "Admins" at bounding box center [39, 166] width 34 height 17
